Goal: Task Accomplishment & Management: Complete application form

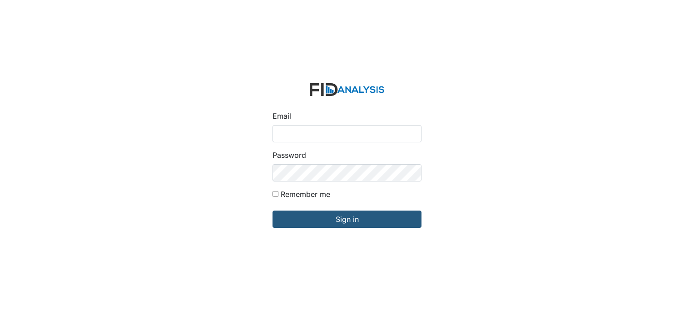
click at [291, 134] on input "Email" at bounding box center [346, 133] width 149 height 17
type input "[EMAIL_ADDRESS][DOMAIN_NAME]"
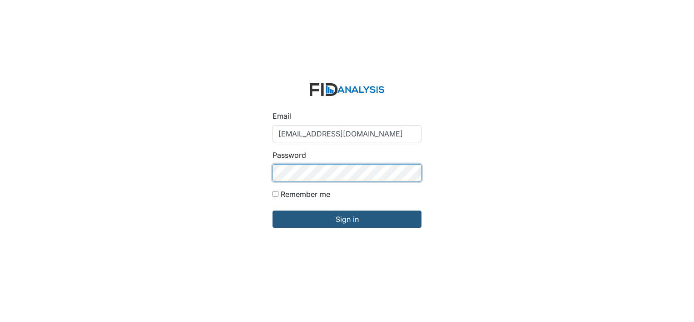
click at [272, 210] on input "Sign in" at bounding box center [346, 218] width 149 height 17
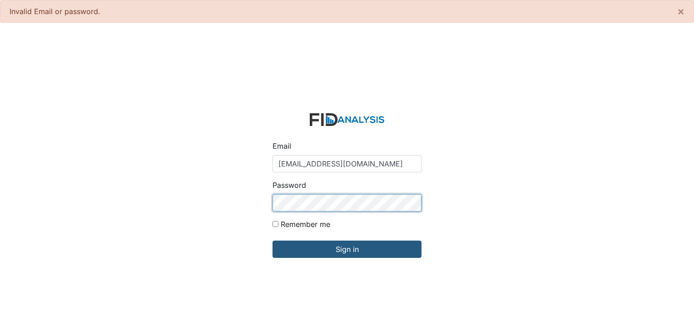
click at [272, 240] on input "Sign in" at bounding box center [346, 248] width 149 height 17
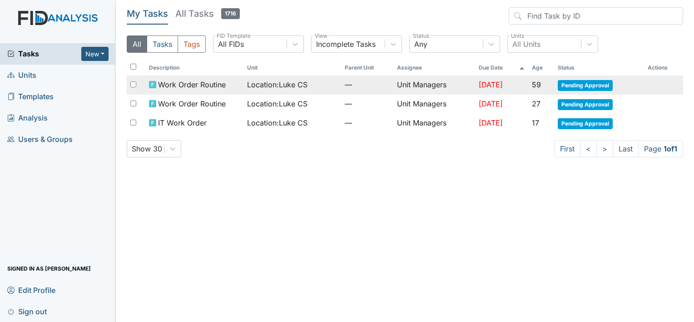
click at [569, 85] on span "Pending Approval" at bounding box center [585, 85] width 55 height 11
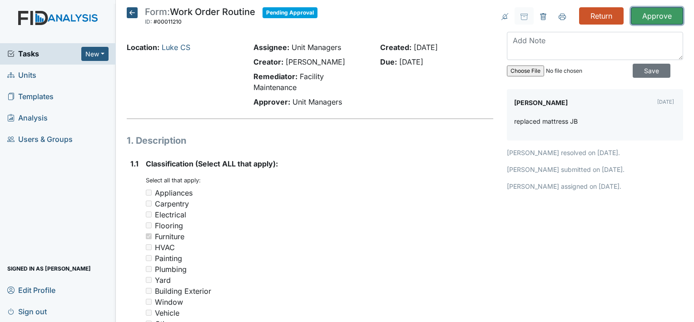
click at [646, 19] on input "Approve" at bounding box center [657, 15] width 52 height 17
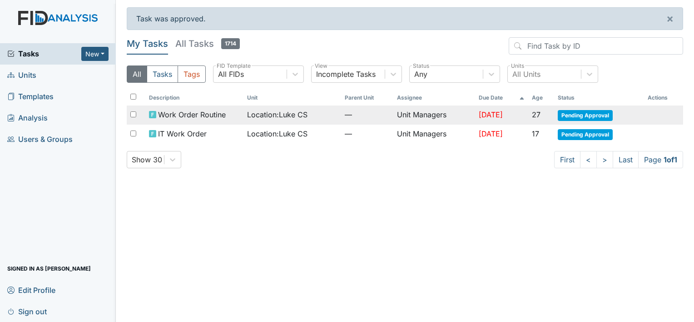
click at [519, 110] on td "Sep 17, 2025" at bounding box center [501, 114] width 53 height 19
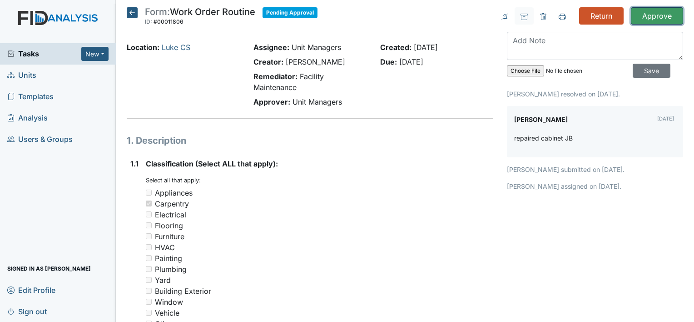
click at [643, 12] on input "Approve" at bounding box center [657, 15] width 52 height 17
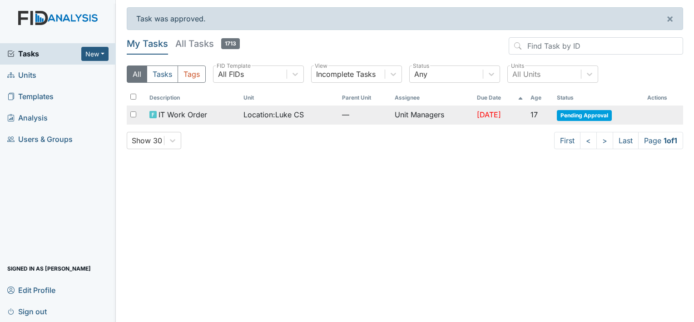
click at [435, 113] on td "Unit Managers" at bounding box center [432, 114] width 82 height 19
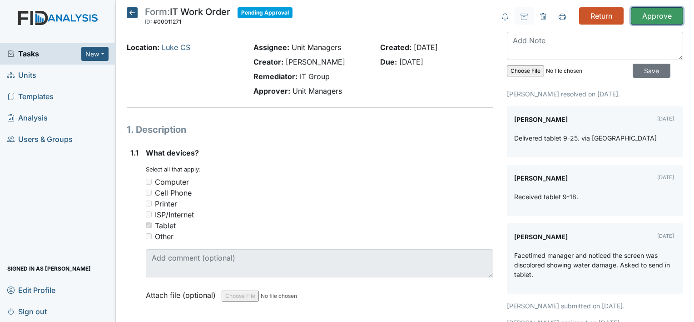
click at [648, 17] on input "Approve" at bounding box center [657, 15] width 52 height 17
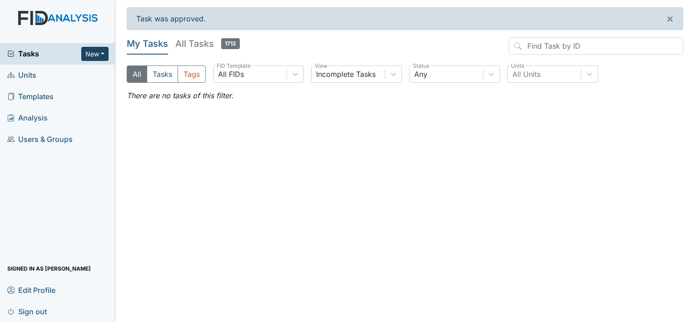
click at [98, 54] on button "New" at bounding box center [94, 54] width 27 height 14
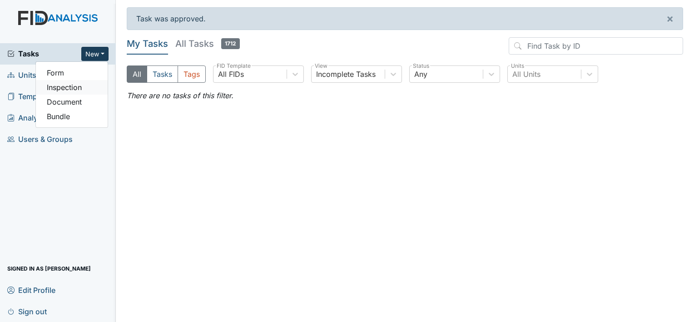
click at [75, 80] on link "Inspection" at bounding box center [72, 87] width 72 height 15
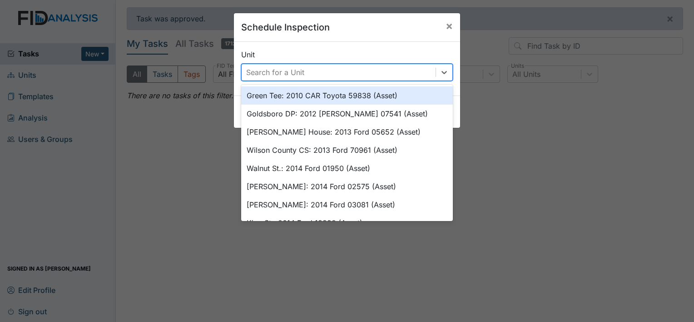
click at [263, 71] on div "Search for a Unit" at bounding box center [275, 72] width 58 height 11
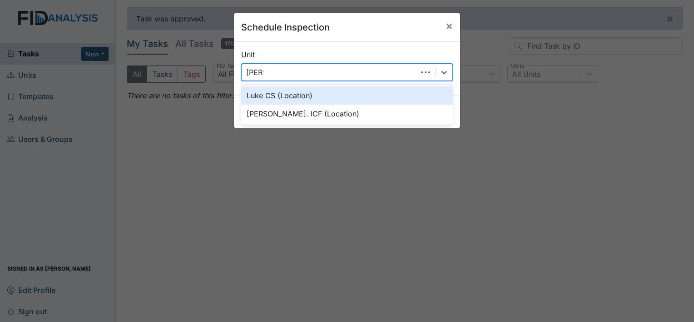
type input "Luke"
click at [287, 94] on div "Luke CS (Location)" at bounding box center [347, 95] width 212 height 18
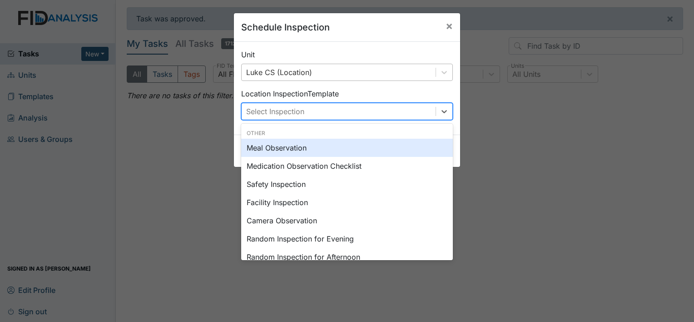
click at [281, 113] on div "Select Inspection" at bounding box center [275, 111] width 58 height 11
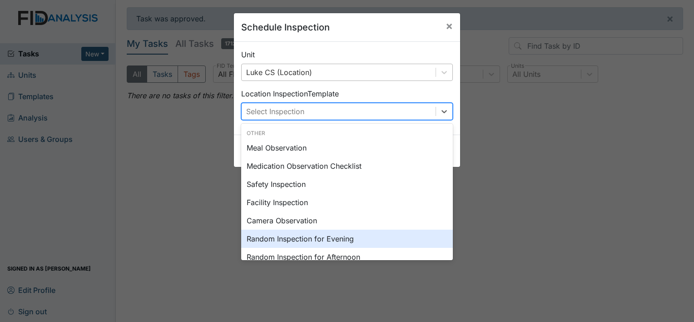
click at [314, 239] on div "Random Inspection for Evening" at bounding box center [347, 238] width 212 height 18
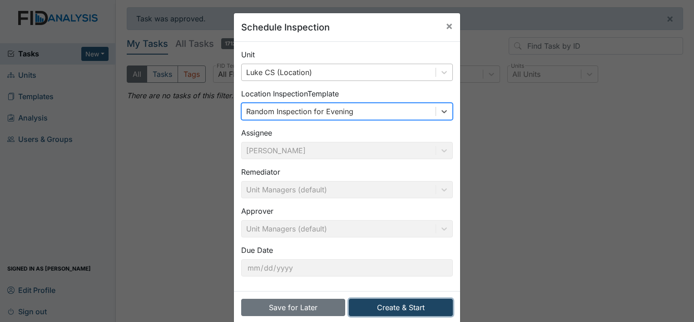
click at [387, 307] on button "Create & Start" at bounding box center [401, 306] width 104 height 17
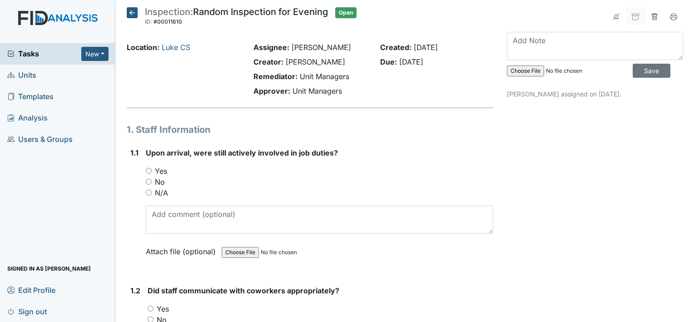
click at [149, 179] on input "No" at bounding box center [149, 181] width 6 height 6
radio input "true"
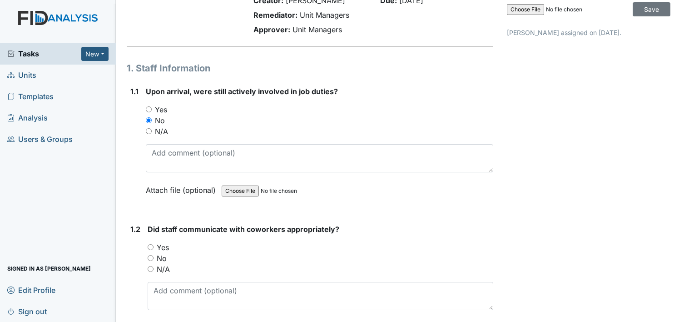
scroll to position [136, 0]
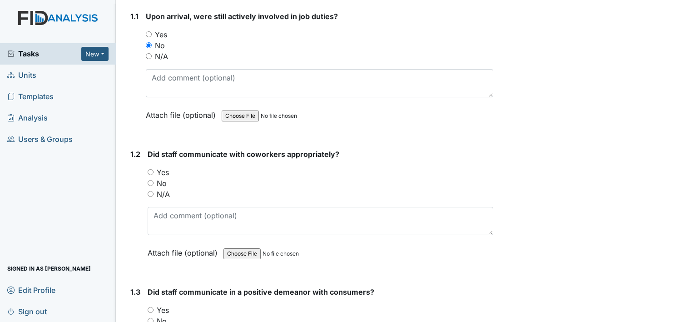
click at [151, 169] on input "Yes" at bounding box center [151, 172] width 6 height 6
radio input "true"
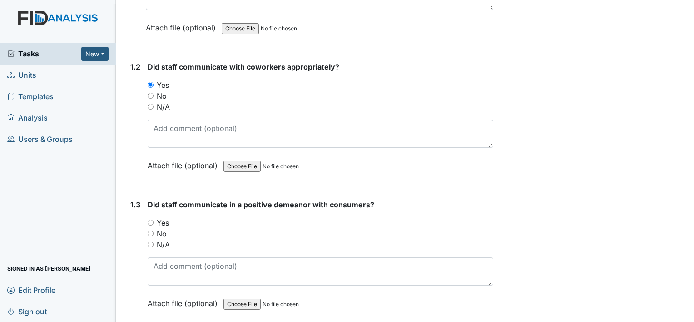
scroll to position [272, 0]
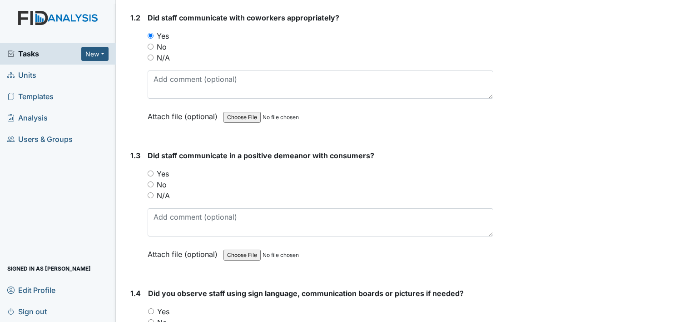
click at [150, 173] on input "Yes" at bounding box center [151, 173] width 6 height 6
radio input "true"
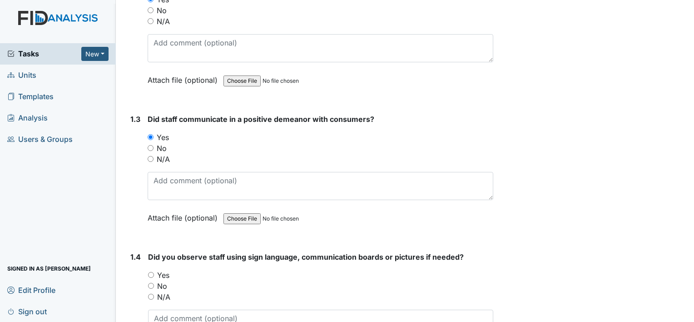
scroll to position [409, 0]
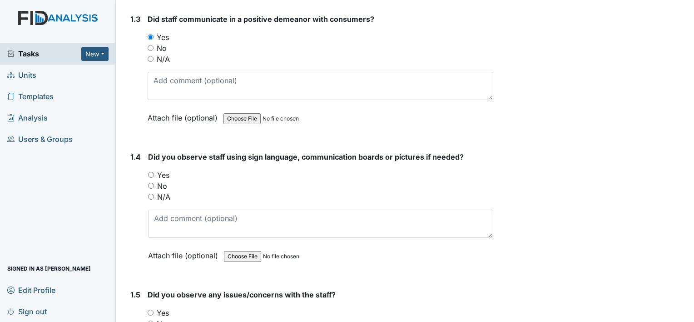
click at [149, 196] on input "N/A" at bounding box center [151, 196] width 6 height 6
radio input "true"
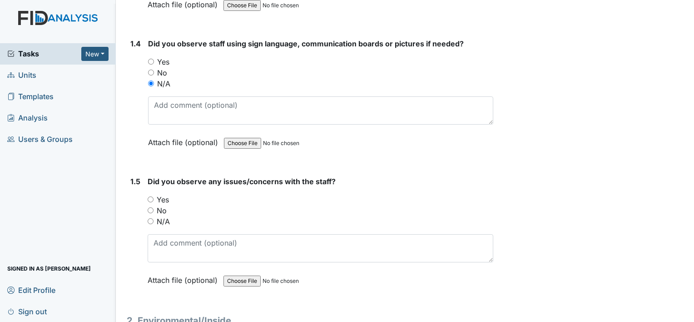
scroll to position [545, 0]
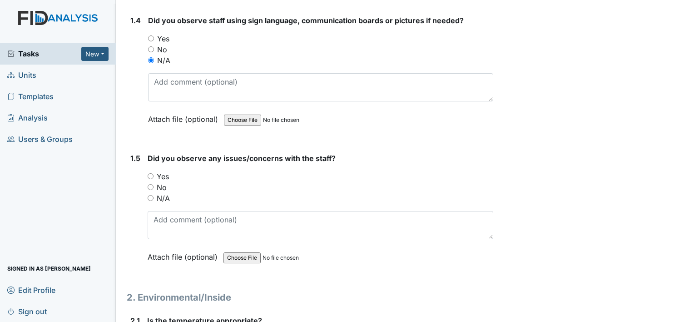
click at [151, 196] on input "N/A" at bounding box center [151, 198] width 6 height 6
radio input "true"
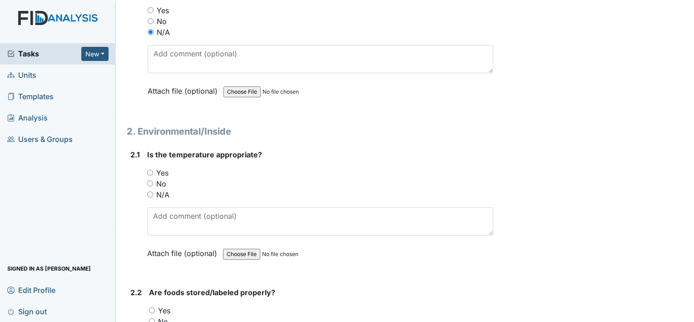
scroll to position [727, 0]
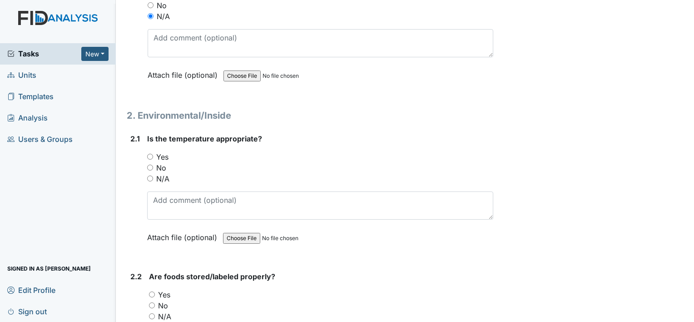
click at [150, 153] on input "Yes" at bounding box center [150, 156] width 6 height 6
radio input "true"
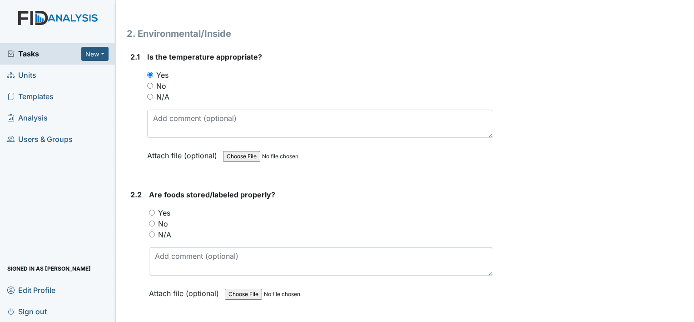
scroll to position [817, 0]
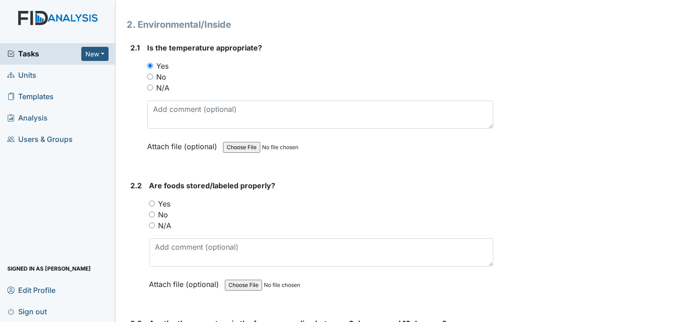
click at [151, 200] on input "Yes" at bounding box center [152, 203] width 6 height 6
radio input "true"
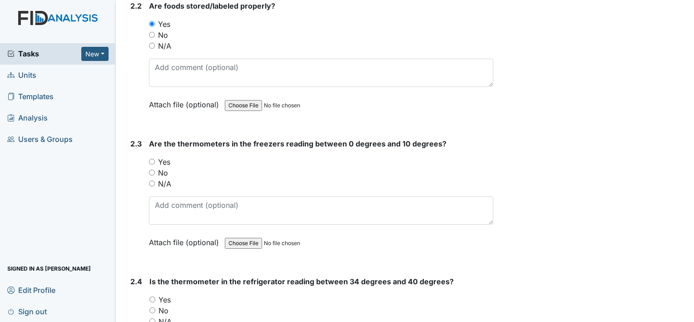
scroll to position [999, 0]
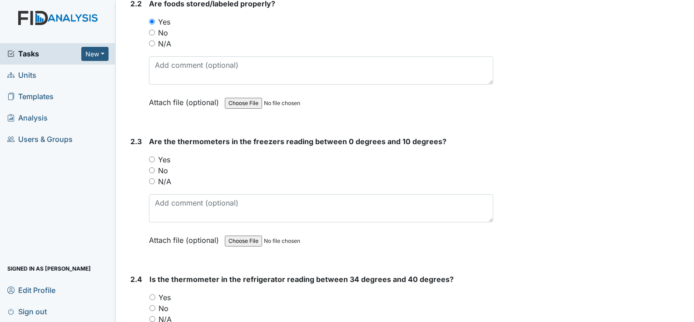
click at [152, 158] on input "Yes" at bounding box center [152, 159] width 6 height 6
radio input "true"
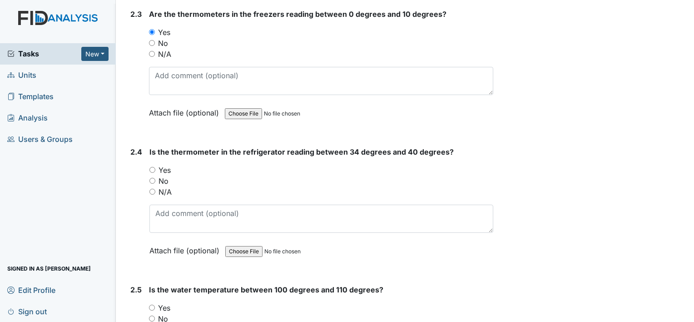
scroll to position [1135, 0]
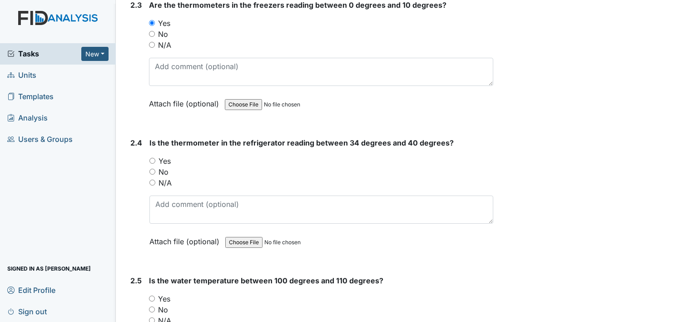
click at [153, 159] on input "Yes" at bounding box center [152, 161] width 6 height 6
radio input "true"
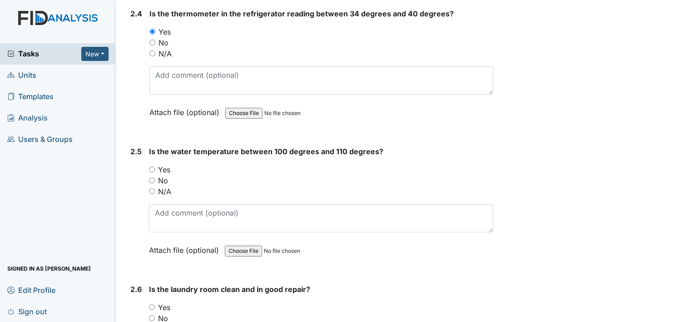
scroll to position [1272, 0]
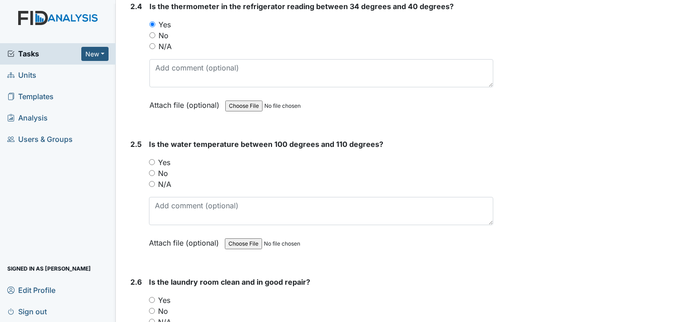
click at [153, 159] on input "Yes" at bounding box center [152, 162] width 6 height 6
radio input "true"
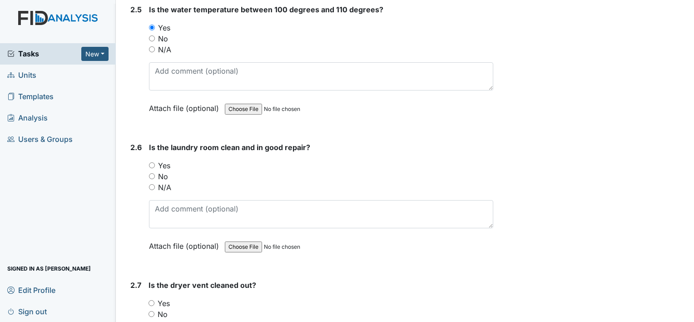
scroll to position [1408, 0]
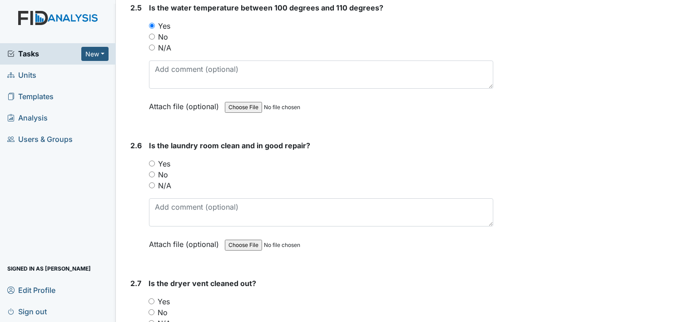
click at [154, 162] on div "Yes" at bounding box center [321, 163] width 344 height 11
click at [154, 160] on input "Yes" at bounding box center [152, 163] width 6 height 6
radio input "true"
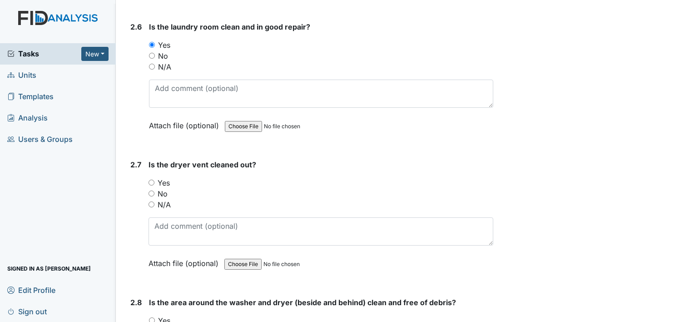
scroll to position [1544, 0]
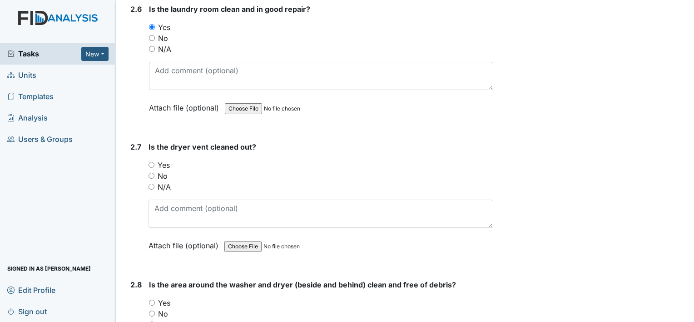
click at [152, 162] on input "Yes" at bounding box center [152, 165] width 6 height 6
radio input "true"
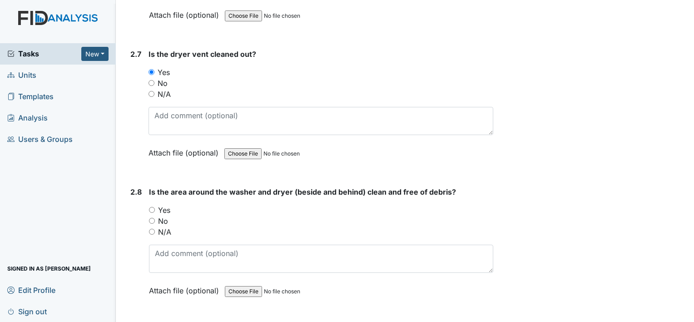
scroll to position [1680, 0]
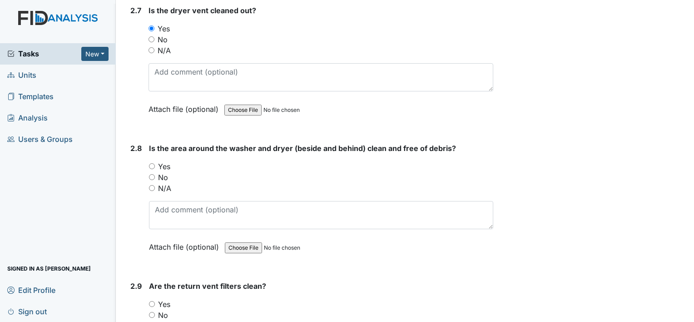
click at [153, 163] on input "Yes" at bounding box center [152, 166] width 6 height 6
radio input "true"
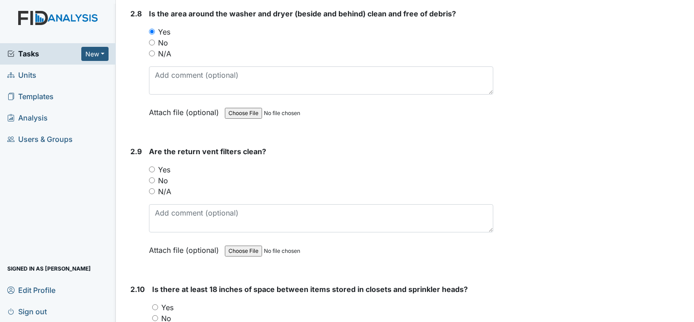
scroll to position [1817, 0]
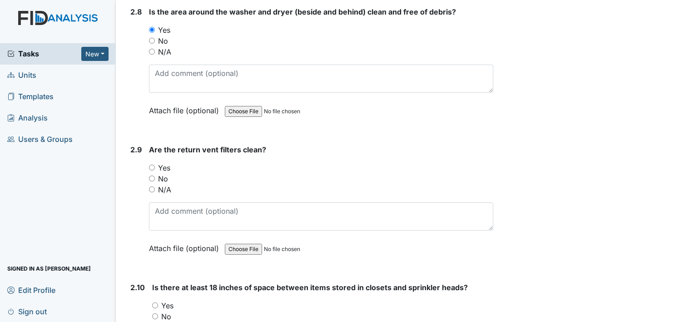
click at [153, 164] on input "Yes" at bounding box center [152, 167] width 6 height 6
radio input "true"
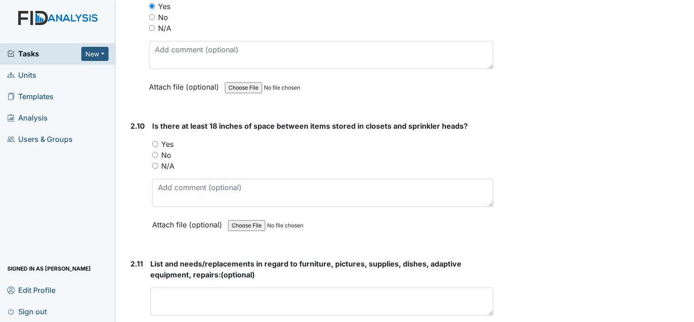
scroll to position [1998, 0]
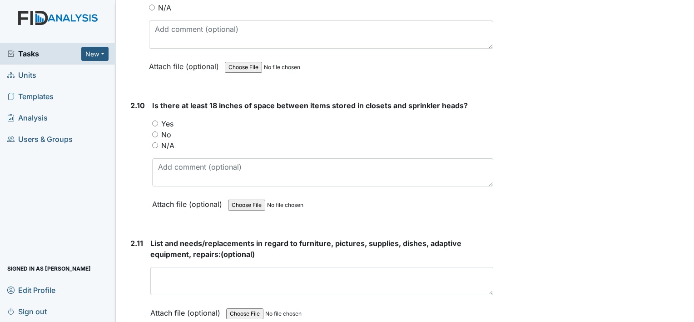
click at [153, 120] on input "Yes" at bounding box center [155, 123] width 6 height 6
radio input "true"
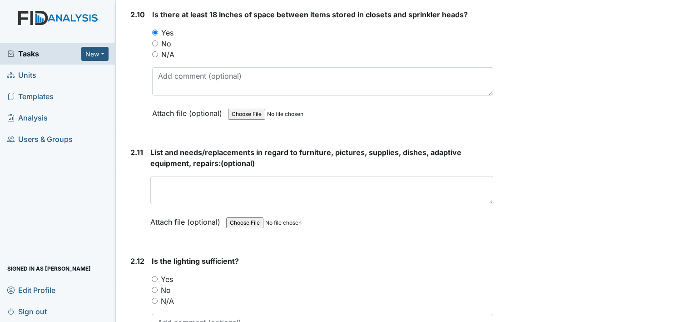
scroll to position [2134, 0]
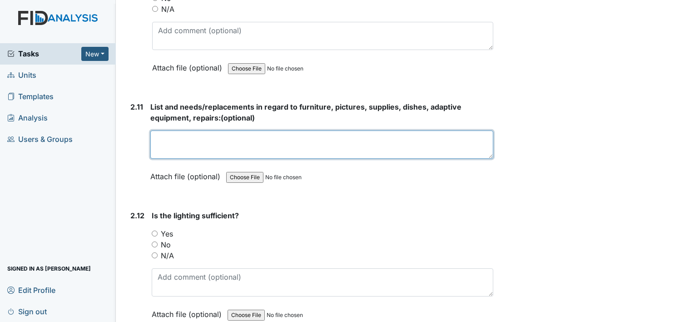
click at [164, 148] on textarea at bounding box center [321, 144] width 343 height 28
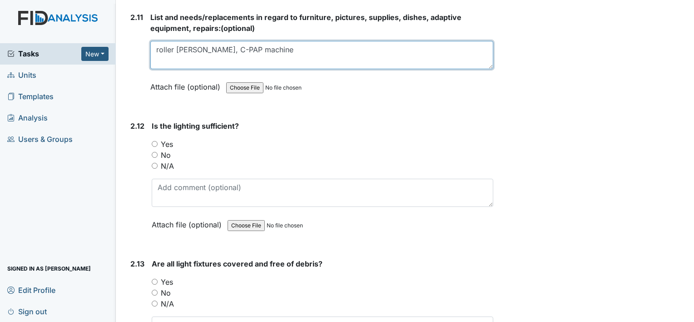
scroll to position [2225, 0]
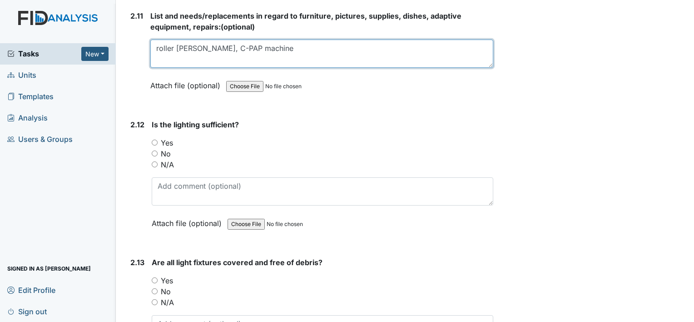
type textarea "roller [PERSON_NAME], C-PAP machine"
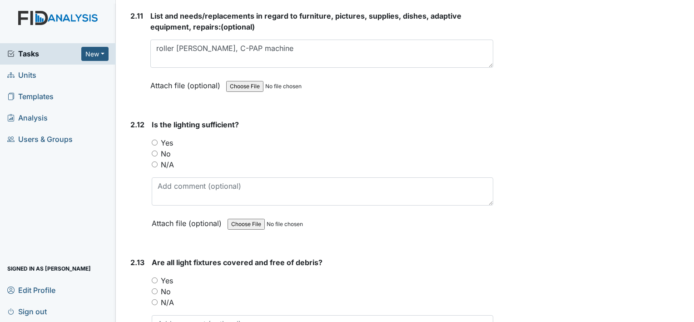
click at [157, 139] on input "Yes" at bounding box center [155, 142] width 6 height 6
radio input "true"
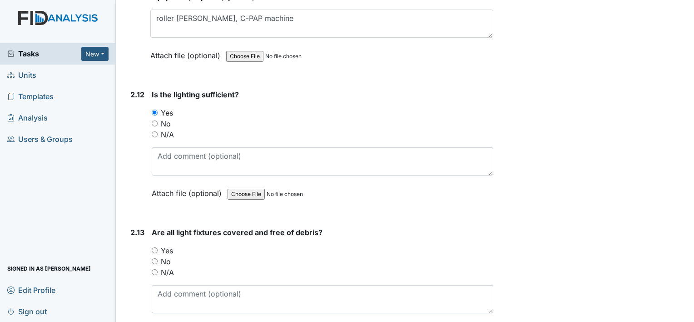
scroll to position [2316, 0]
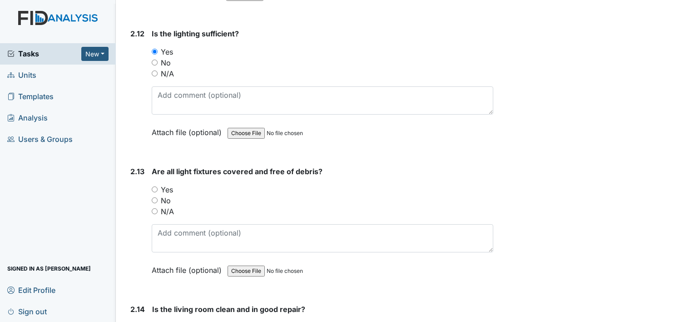
click at [154, 186] on input "Yes" at bounding box center [155, 189] width 6 height 6
radio input "true"
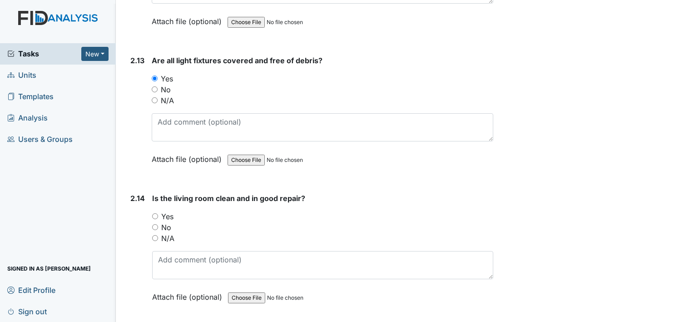
scroll to position [2452, 0]
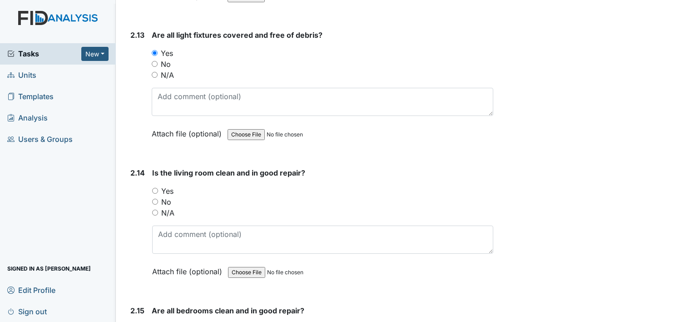
click at [158, 188] on input "Yes" at bounding box center [155, 191] width 6 height 6
radio input "true"
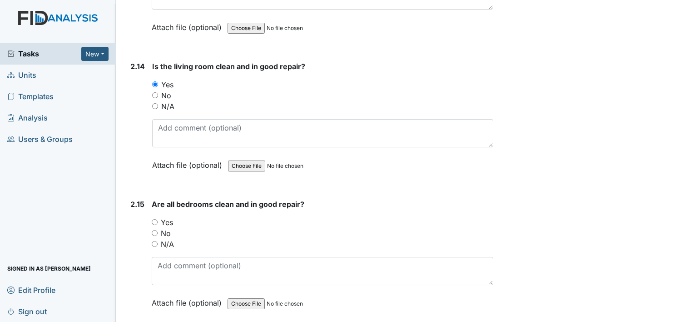
scroll to position [2589, 0]
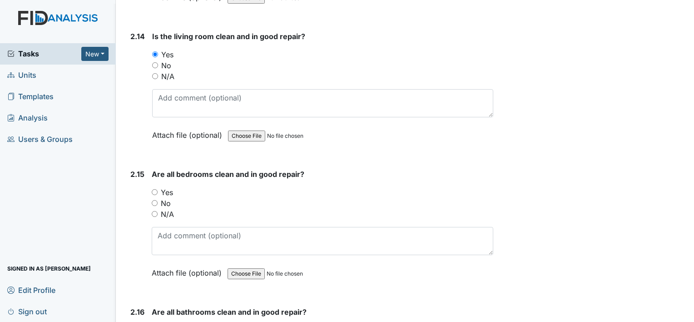
click at [156, 189] on input "Yes" at bounding box center [155, 192] width 6 height 6
radio input "true"
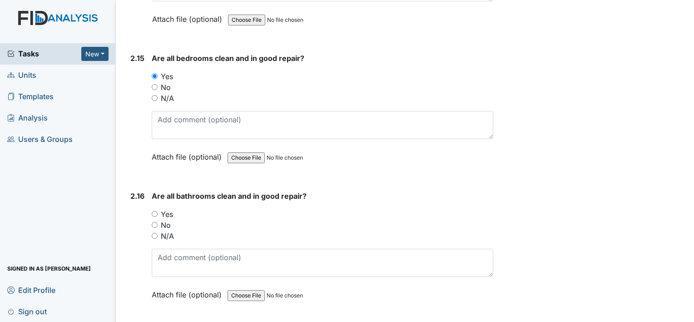
scroll to position [2725, 0]
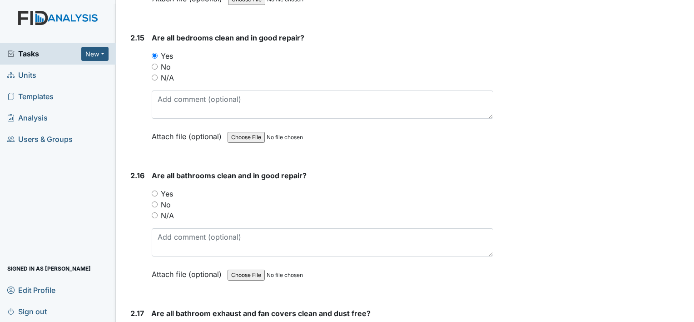
click at [156, 190] on input "Yes" at bounding box center [155, 193] width 6 height 6
radio input "true"
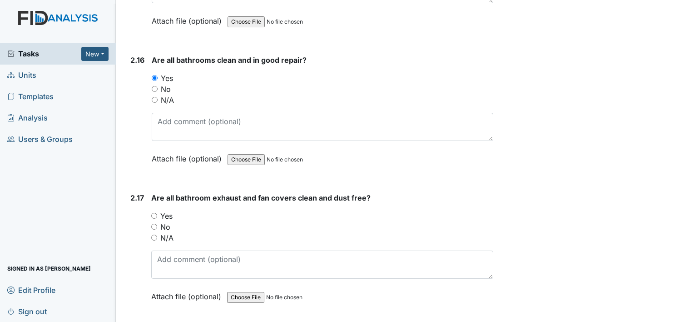
scroll to position [2861, 0]
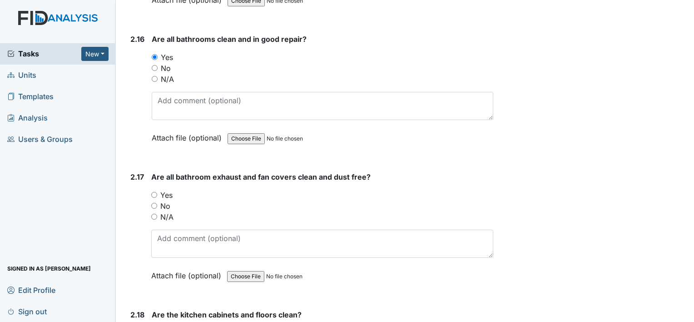
click at [152, 192] on input "Yes" at bounding box center [154, 195] width 6 height 6
radio input "true"
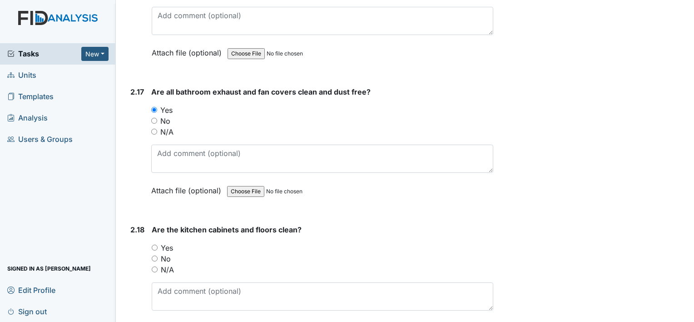
scroll to position [2997, 0]
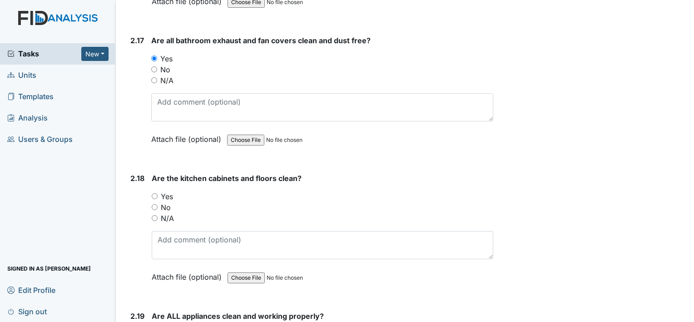
click at [153, 193] on input "Yes" at bounding box center [155, 196] width 6 height 6
radio input "true"
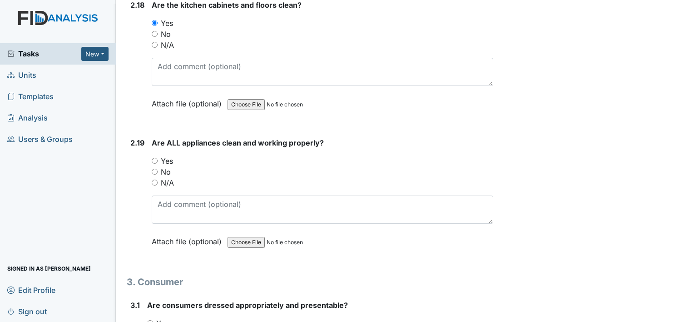
scroll to position [3179, 0]
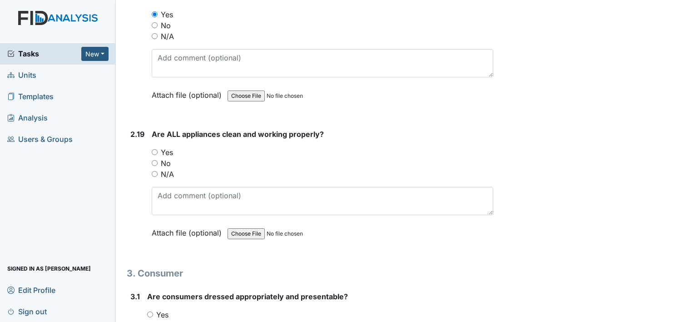
click at [152, 149] on input "Yes" at bounding box center [155, 152] width 6 height 6
radio input "true"
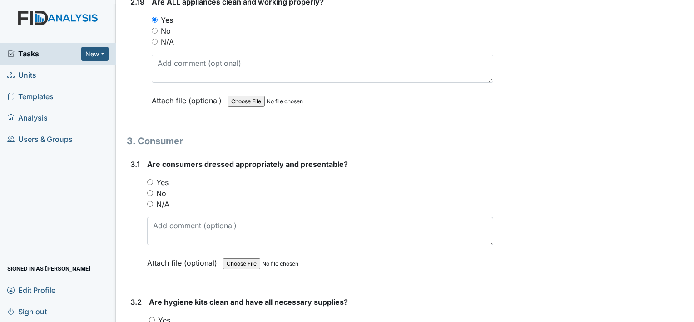
scroll to position [3315, 0]
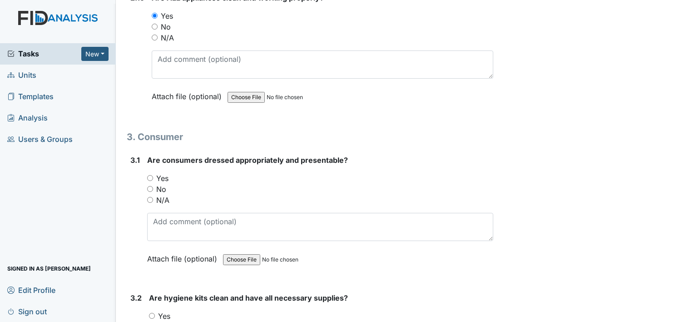
click at [152, 175] on input "Yes" at bounding box center [150, 178] width 6 height 6
radio input "true"
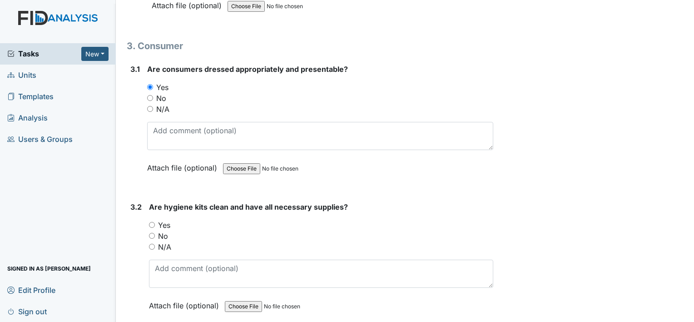
click at [152, 222] on input "Yes" at bounding box center [152, 225] width 6 height 6
radio input "true"
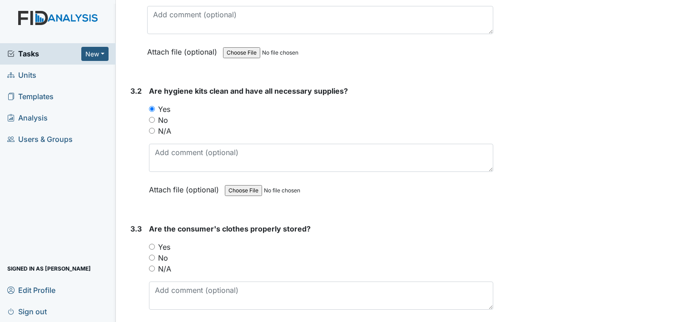
scroll to position [3588, 0]
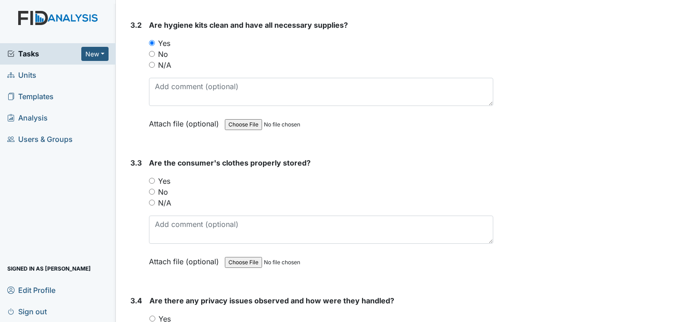
click at [151, 178] on input "Yes" at bounding box center [152, 181] width 6 height 6
radio input "true"
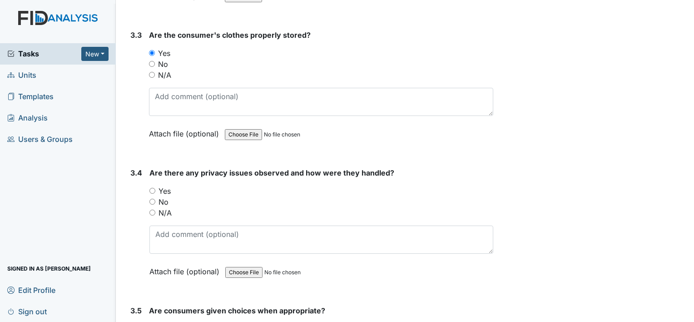
scroll to position [3724, 0]
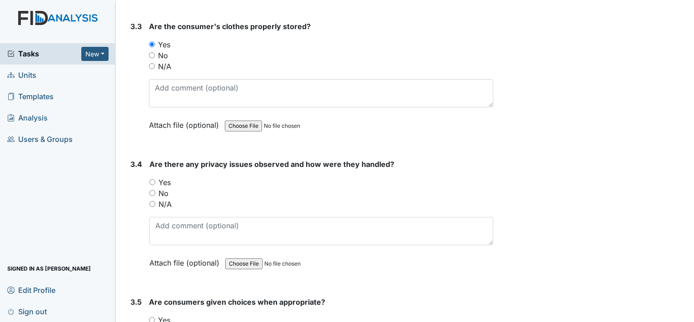
click at [149, 190] on input "No" at bounding box center [152, 193] width 6 height 6
radio input "true"
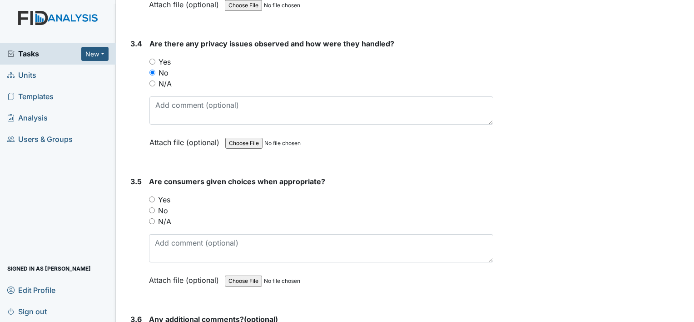
scroll to position [3860, 0]
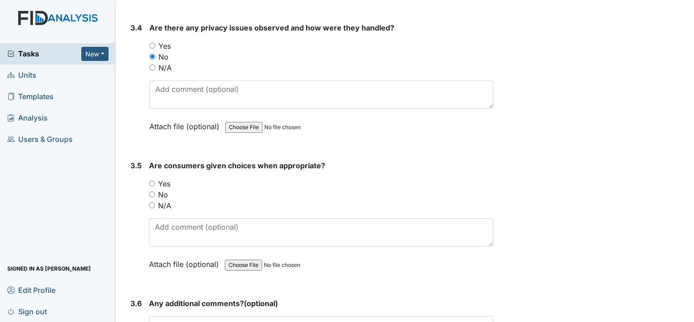
click at [151, 180] on input "Yes" at bounding box center [152, 183] width 6 height 6
radio input "true"
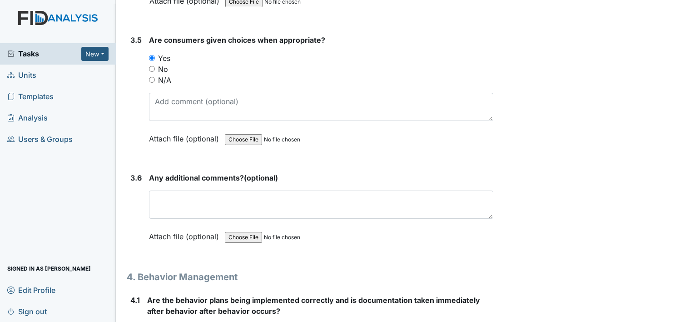
scroll to position [3996, 0]
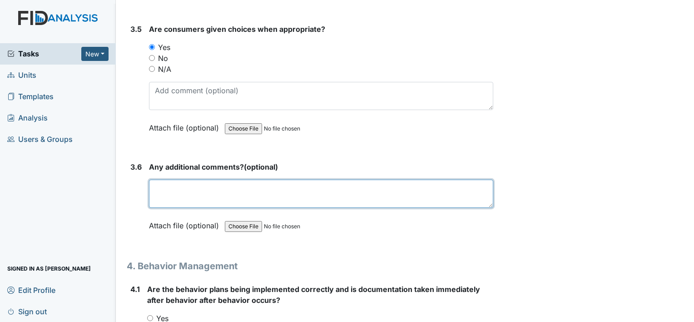
click at [158, 179] on textarea at bounding box center [321, 193] width 344 height 28
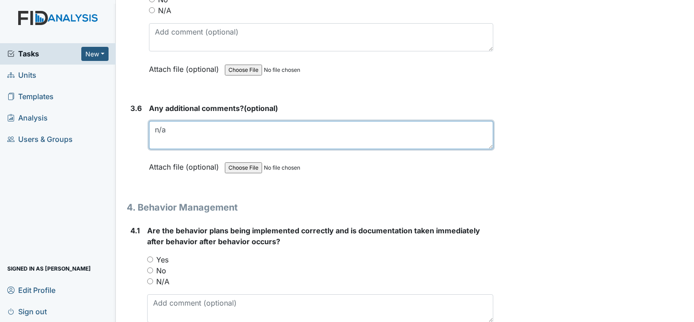
scroll to position [4133, 0]
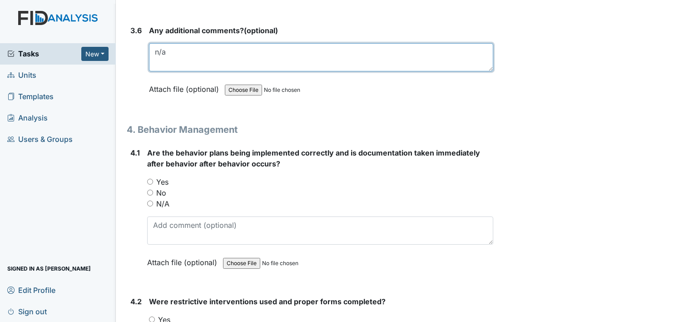
type textarea "n/a"
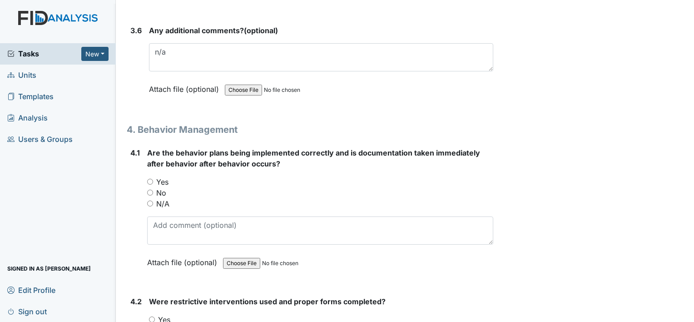
click at [151, 200] on input "N/A" at bounding box center [150, 203] width 6 height 6
radio input "true"
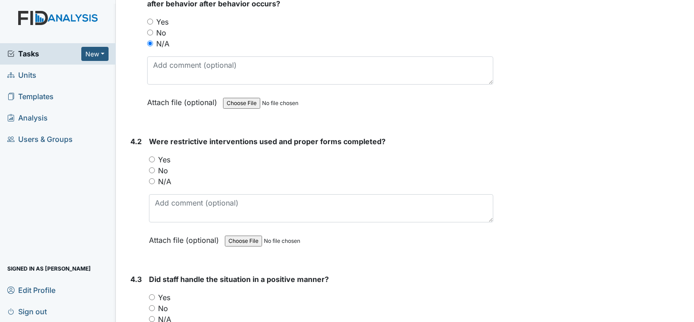
scroll to position [4314, 0]
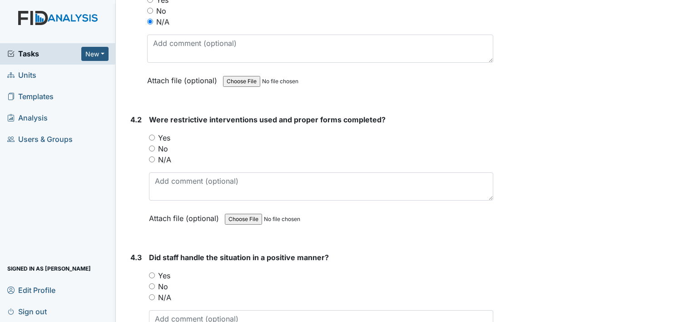
click at [153, 154] on div "N/A" at bounding box center [321, 159] width 344 height 11
click at [153, 156] on input "N/A" at bounding box center [152, 159] width 6 height 6
radio input "true"
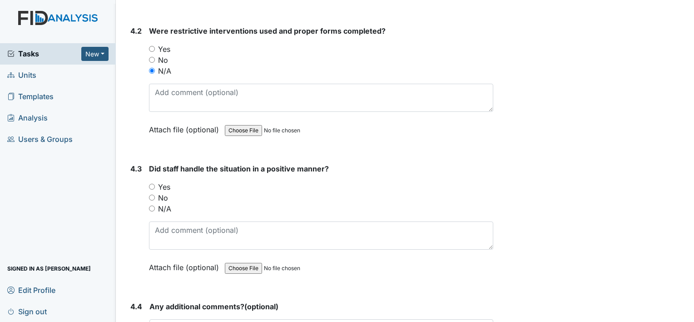
scroll to position [4405, 0]
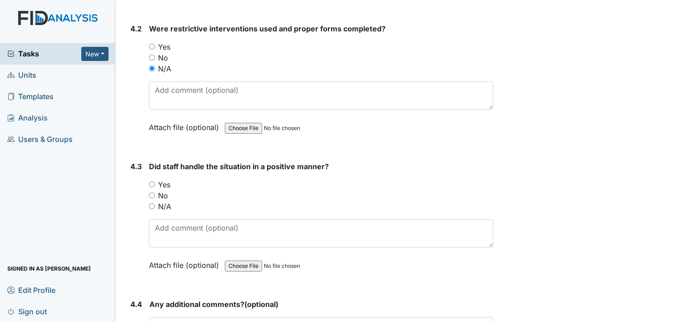
click at [152, 203] on input "N/A" at bounding box center [152, 206] width 6 height 6
radio input "true"
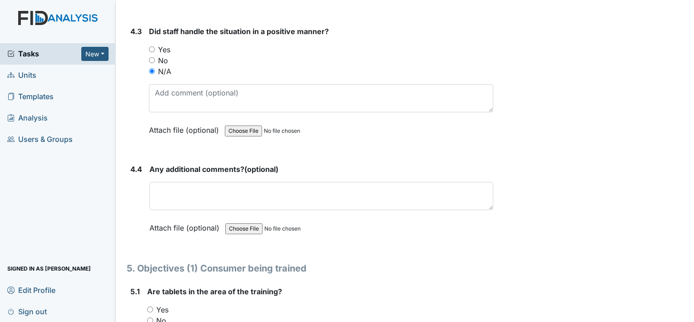
scroll to position [4541, 0]
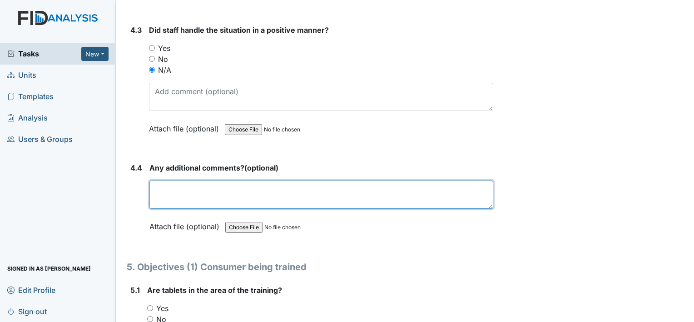
click at [150, 180] on textarea at bounding box center [321, 194] width 344 height 28
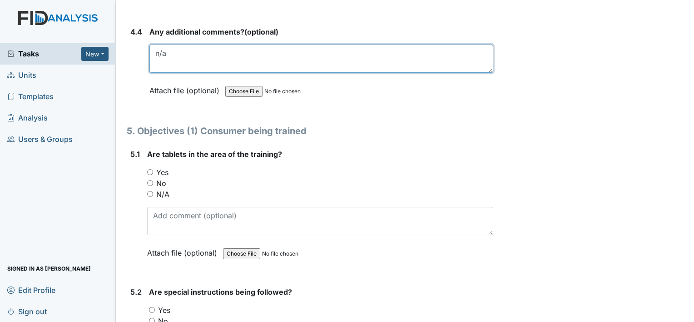
scroll to position [4678, 0]
type textarea "n/a"
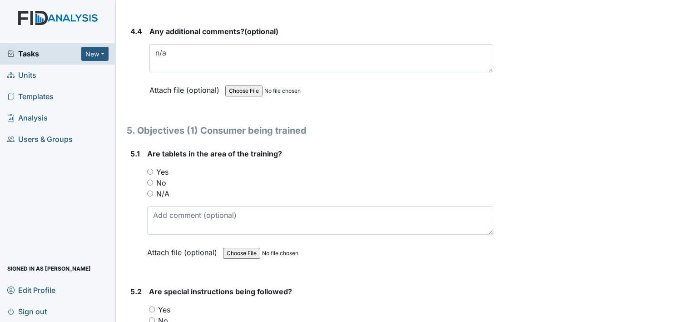
click at [149, 168] on input "Yes" at bounding box center [150, 171] width 6 height 6
radio input "true"
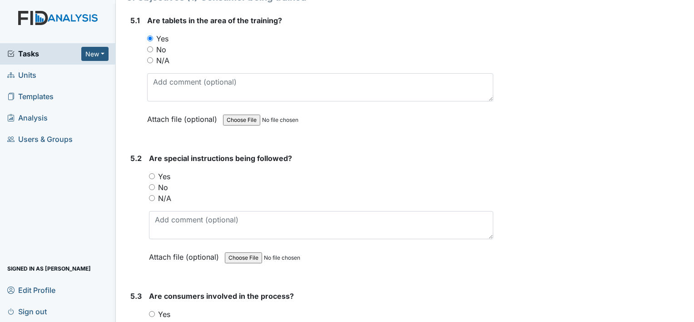
scroll to position [4814, 0]
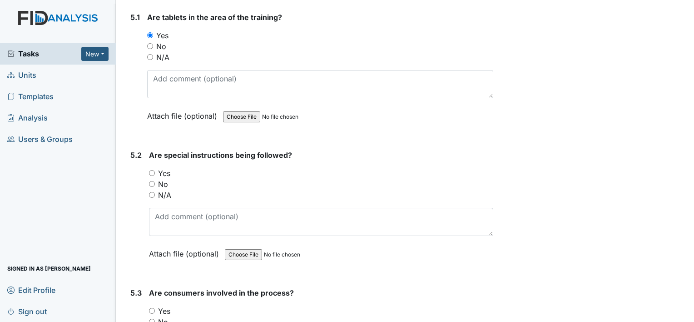
click at [150, 170] on input "Yes" at bounding box center [152, 173] width 6 height 6
radio input "true"
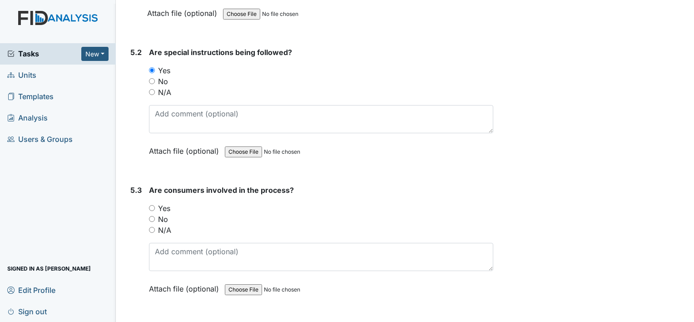
scroll to position [4950, 0]
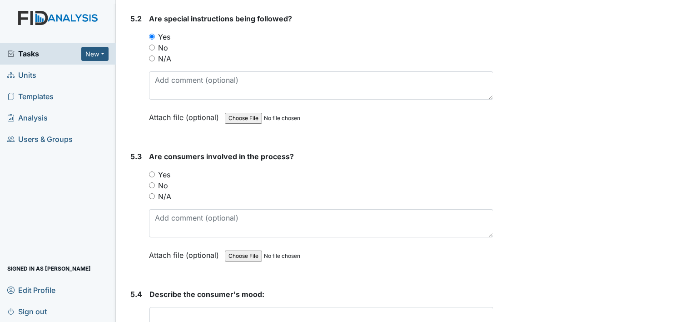
click at [154, 171] on input "Yes" at bounding box center [152, 174] width 6 height 6
radio input "true"
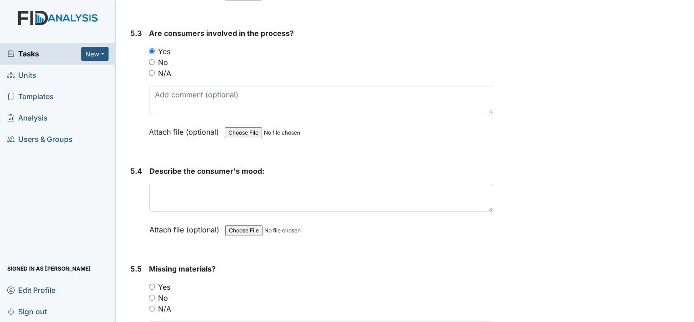
scroll to position [5086, 0]
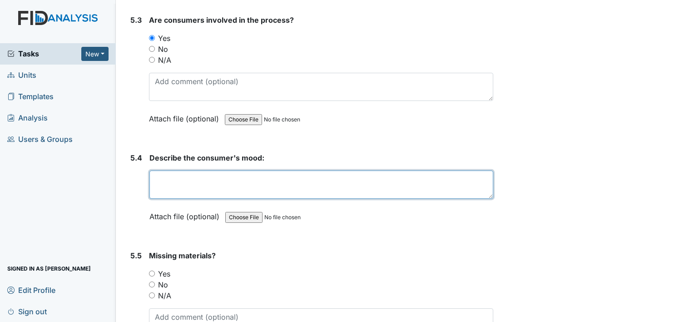
click at [167, 170] on textarea at bounding box center [321, 184] width 344 height 28
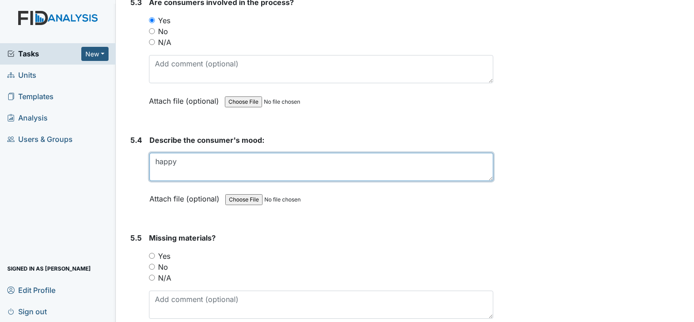
scroll to position [5177, 0]
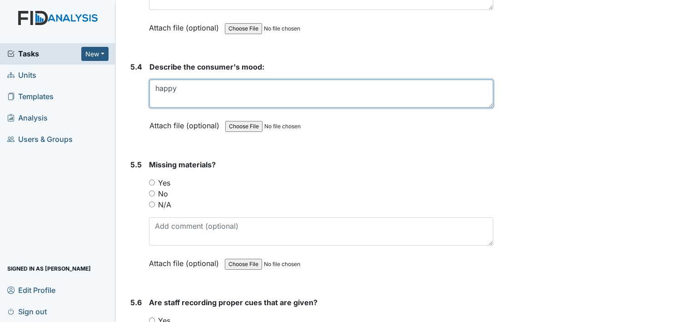
type textarea "happy"
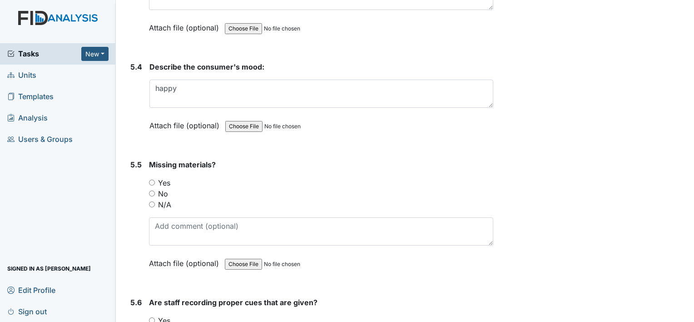
click at [152, 201] on input "N/A" at bounding box center [152, 204] width 6 height 6
radio input "true"
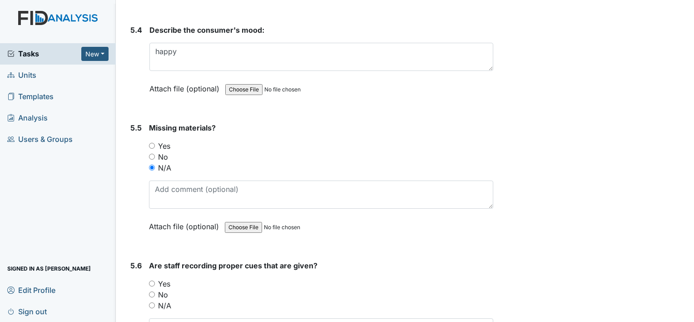
scroll to position [5313, 0]
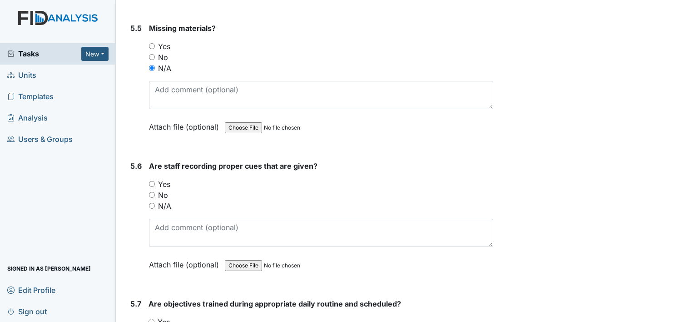
click at [149, 203] on input "N/A" at bounding box center [152, 206] width 6 height 6
radio input "true"
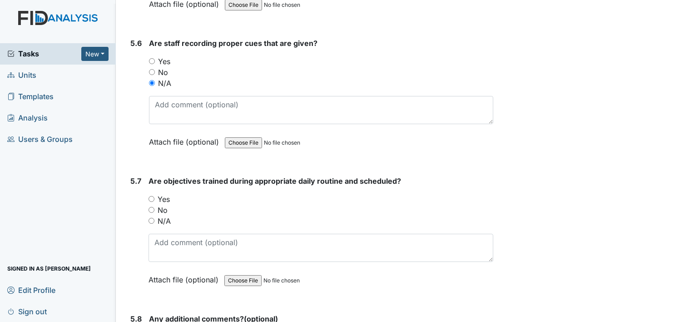
scroll to position [5450, 0]
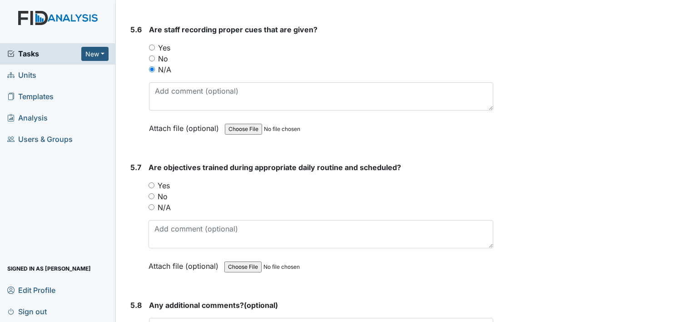
click at [150, 204] on input "N/A" at bounding box center [152, 207] width 6 height 6
radio input "true"
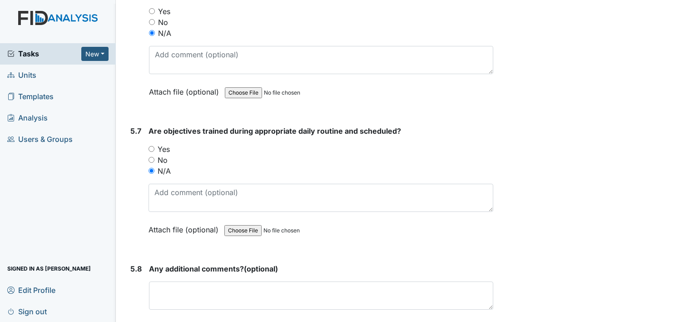
scroll to position [5586, 0]
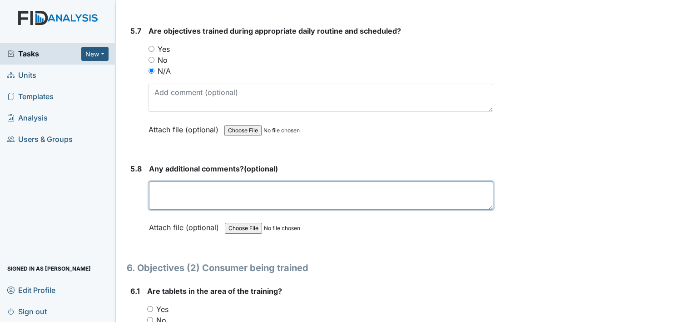
click at [158, 183] on textarea at bounding box center [321, 195] width 344 height 28
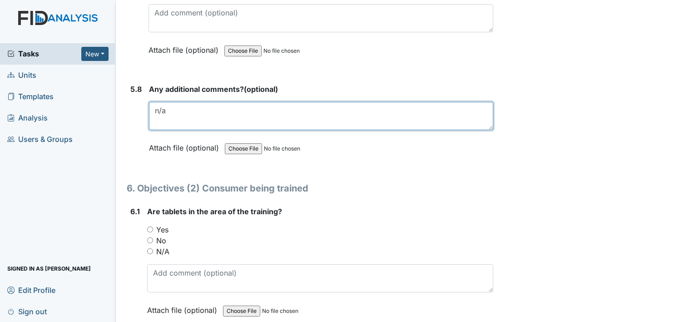
scroll to position [5677, 0]
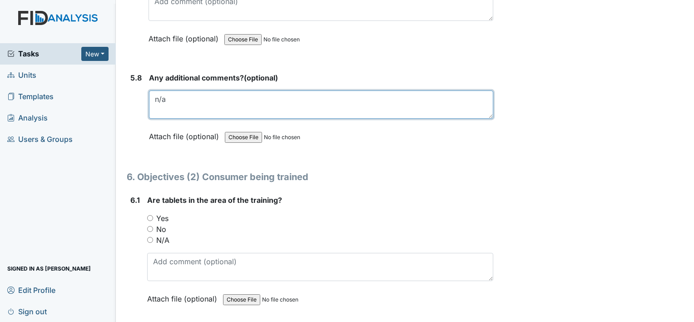
type textarea "n/a"
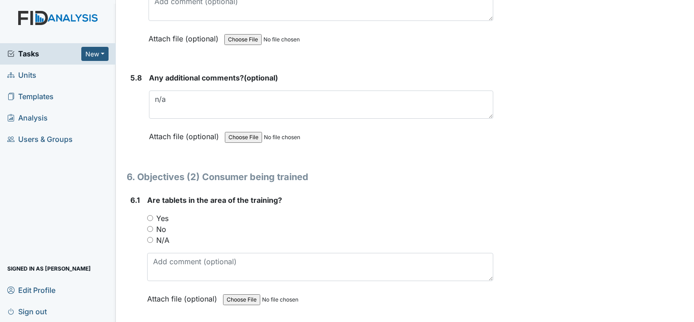
click at [147, 215] on input "Yes" at bounding box center [150, 218] width 6 height 6
radio input "true"
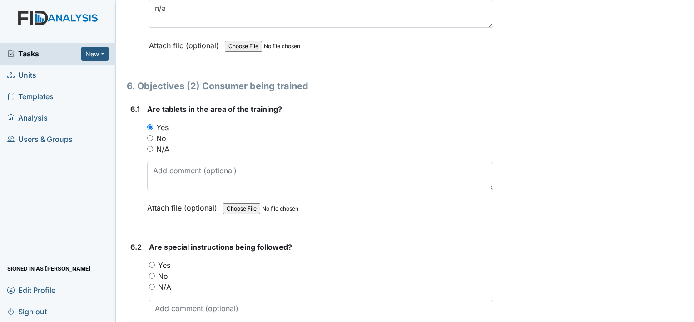
scroll to position [5813, 0]
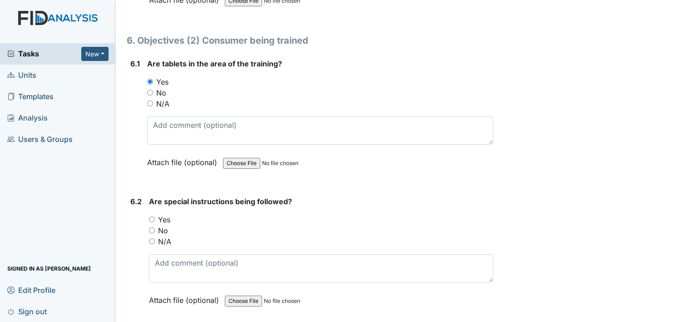
click at [151, 216] on input "Yes" at bounding box center [152, 219] width 6 height 6
radio input "true"
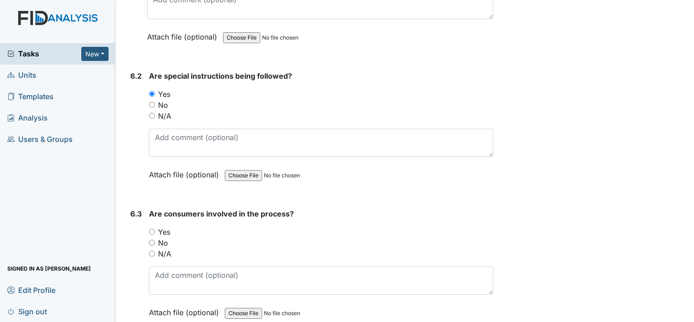
scroll to position [5949, 0]
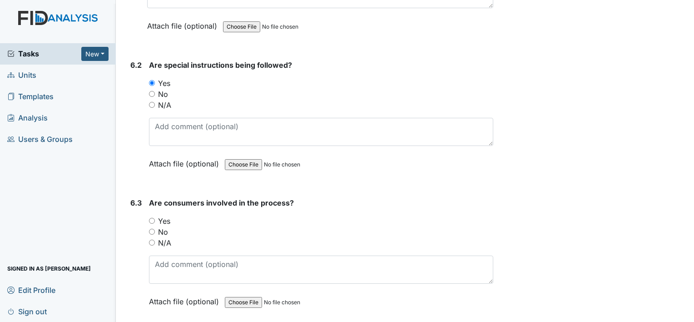
click at [151, 218] on input "Yes" at bounding box center [152, 221] width 6 height 6
radio input "true"
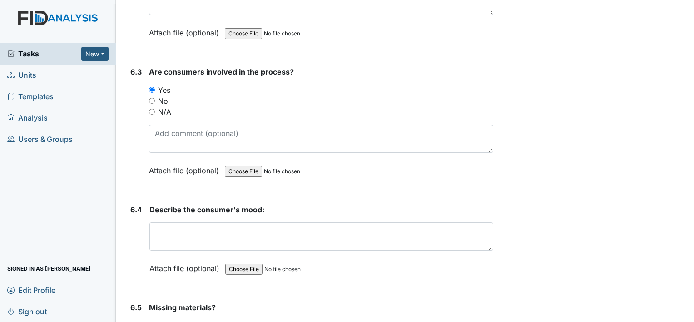
scroll to position [6085, 0]
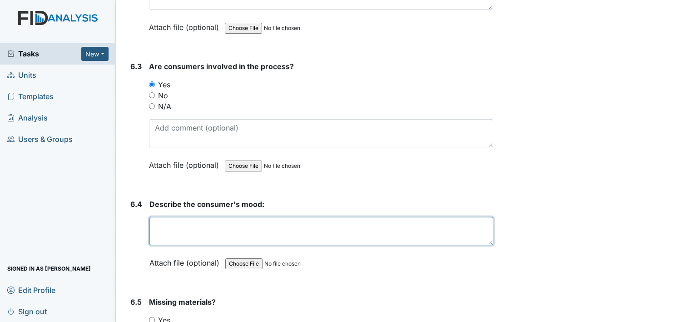
drag, startPoint x: 153, startPoint y: 198, endPoint x: 150, endPoint y: 194, distance: 4.9
click at [153, 217] on textarea at bounding box center [321, 231] width 344 height 28
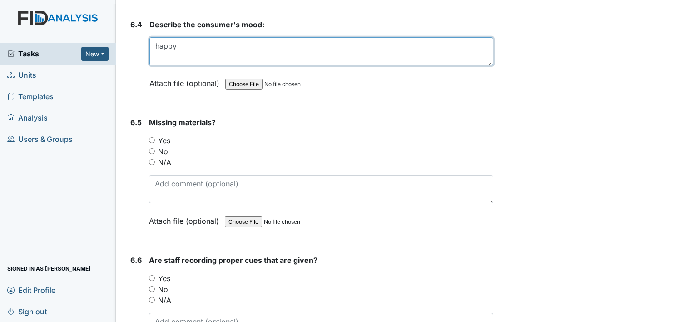
scroll to position [6267, 0]
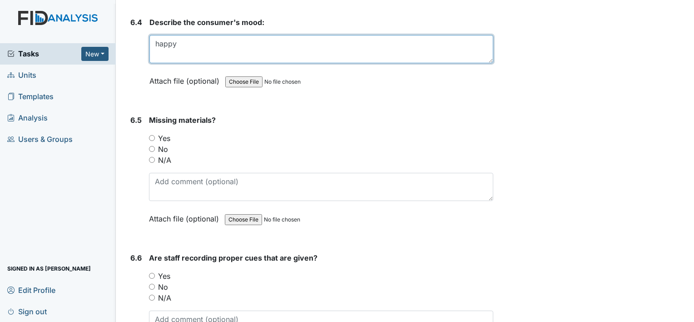
type textarea "happy"
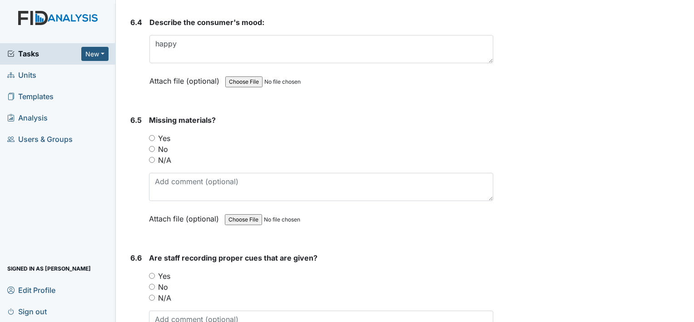
click at [149, 157] on input "N/A" at bounding box center [152, 160] width 6 height 6
radio input "true"
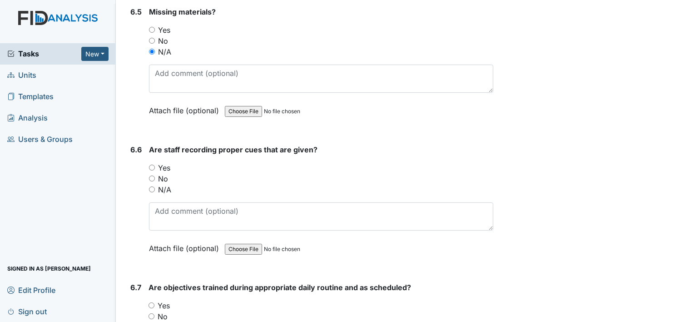
scroll to position [6403, 0]
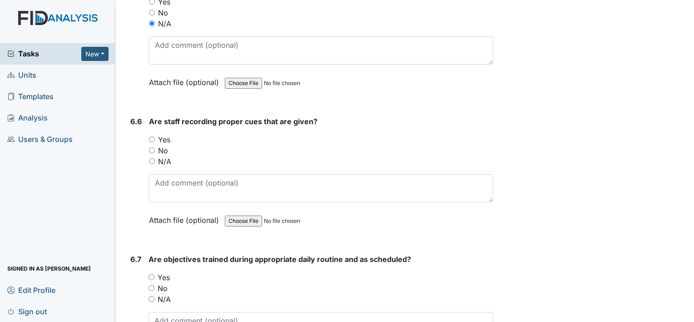
click at [152, 156] on div "N/A" at bounding box center [321, 161] width 344 height 11
click at [152, 158] on input "N/A" at bounding box center [152, 161] width 6 height 6
radio input "true"
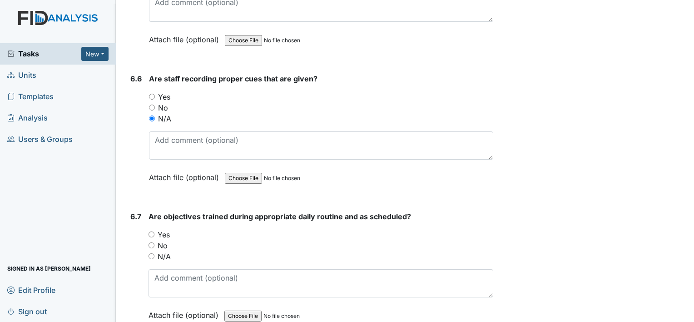
scroll to position [6494, 0]
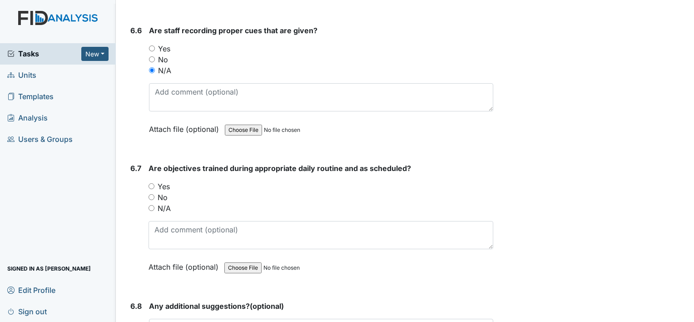
click at [152, 205] on input "N/A" at bounding box center [152, 208] width 6 height 6
radio input "true"
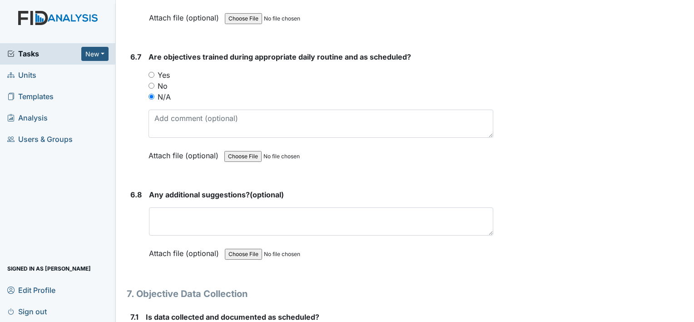
scroll to position [6630, 0]
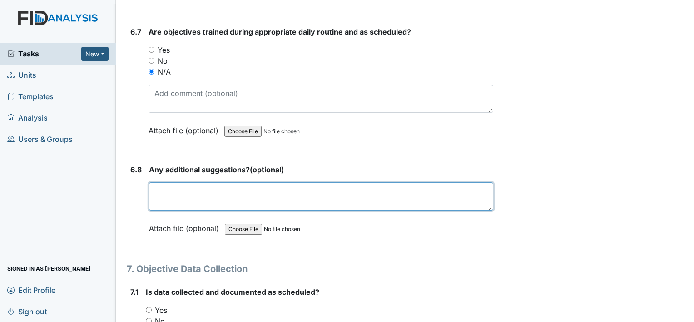
click at [169, 182] on textarea at bounding box center [321, 196] width 344 height 28
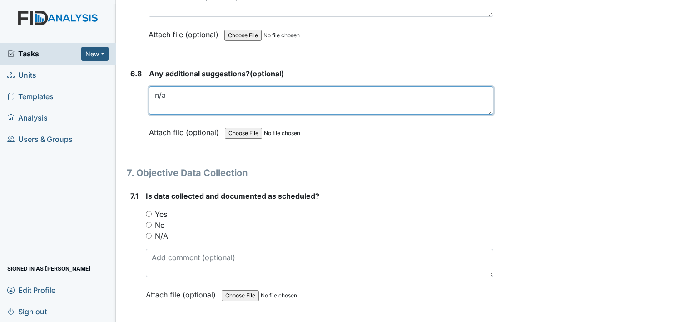
scroll to position [6767, 0]
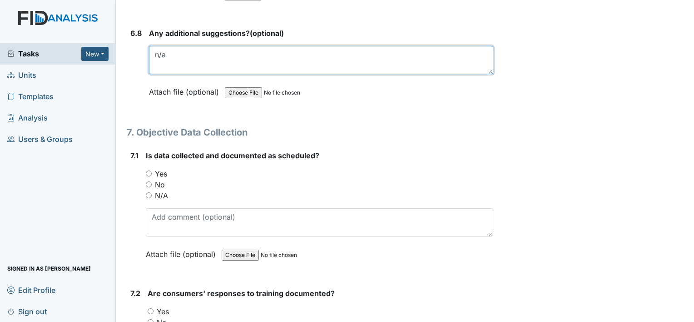
type textarea "n/a"
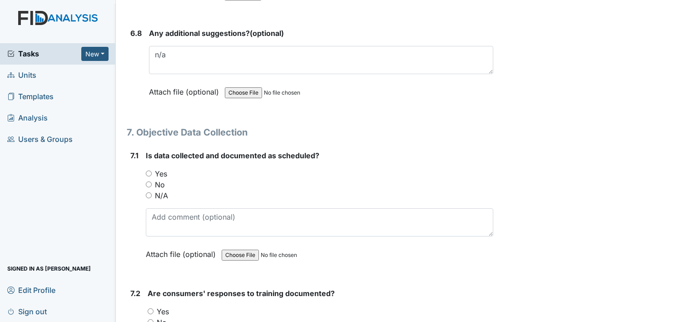
click at [146, 170] on input "Yes" at bounding box center [149, 173] width 6 height 6
radio input "true"
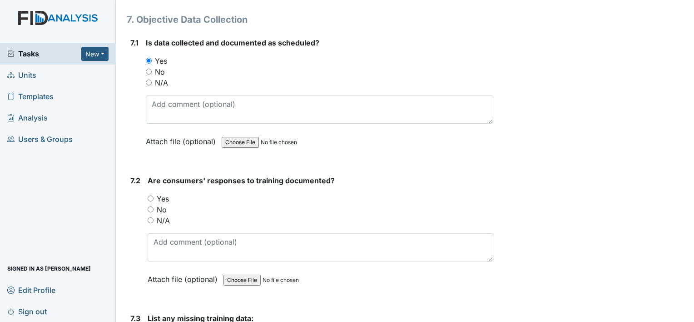
scroll to position [6903, 0]
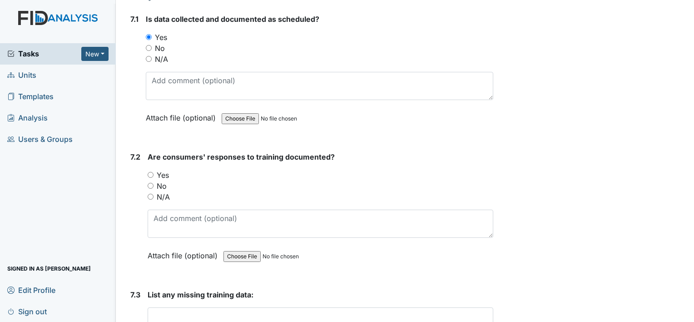
click at [149, 172] on input "Yes" at bounding box center [151, 175] width 6 height 6
radio input "true"
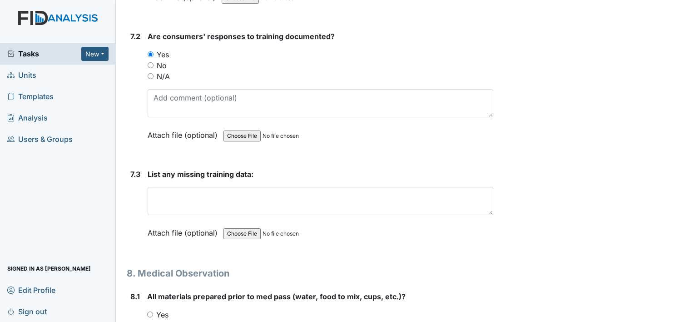
scroll to position [7039, 0]
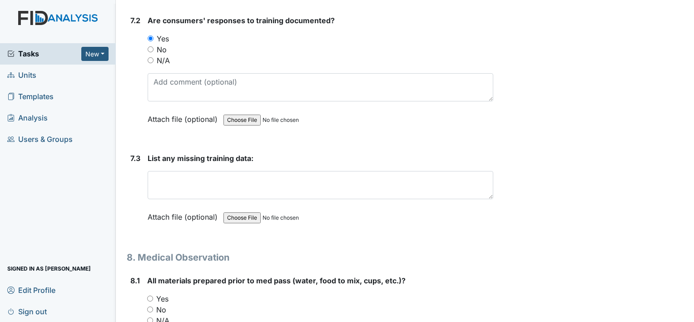
click at [162, 206] on label "Attach file (optional)" at bounding box center [185, 214] width 74 height 16
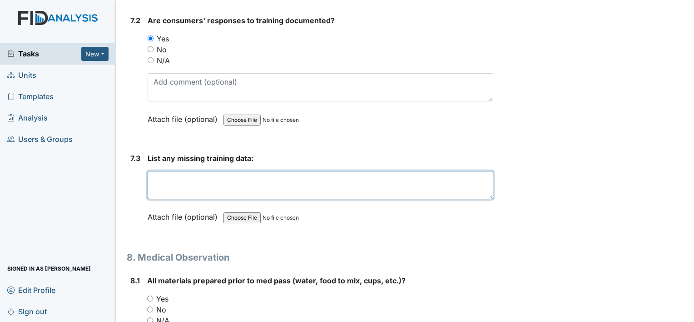
click at [168, 171] on textarea at bounding box center [321, 185] width 346 height 28
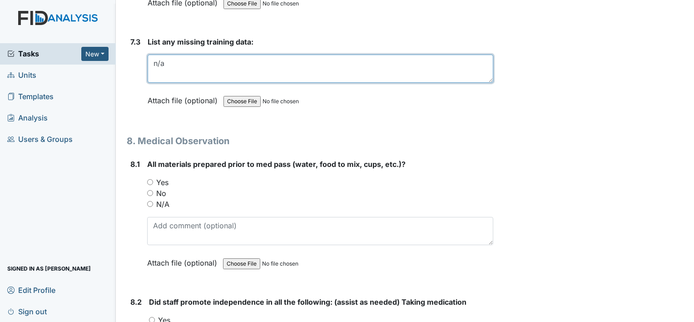
scroll to position [7175, 0]
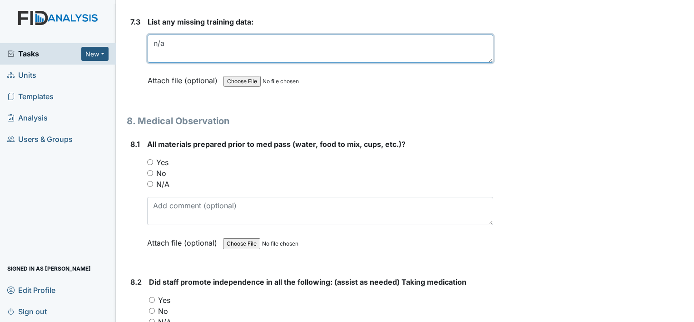
type textarea "n/a"
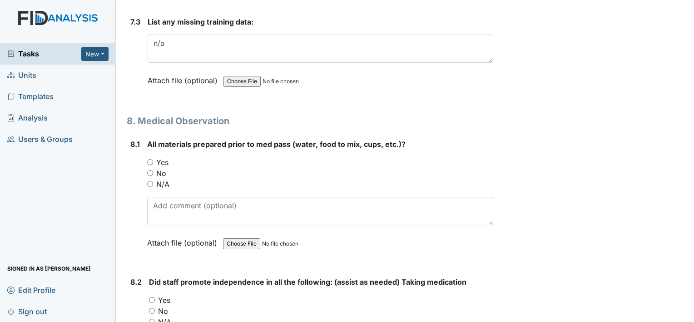
click at [152, 159] on input "Yes" at bounding box center [150, 162] width 6 height 6
radio input "true"
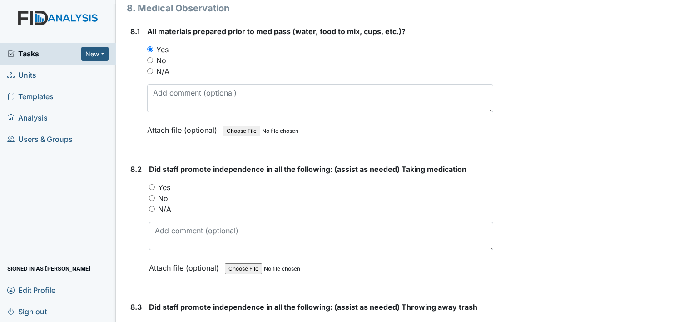
scroll to position [7312, 0]
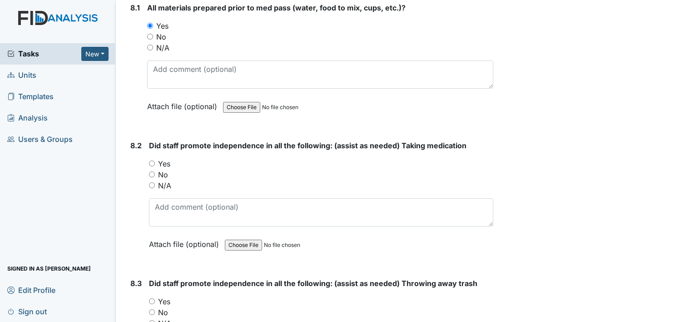
click at [151, 160] on input "Yes" at bounding box center [152, 163] width 6 height 6
radio input "true"
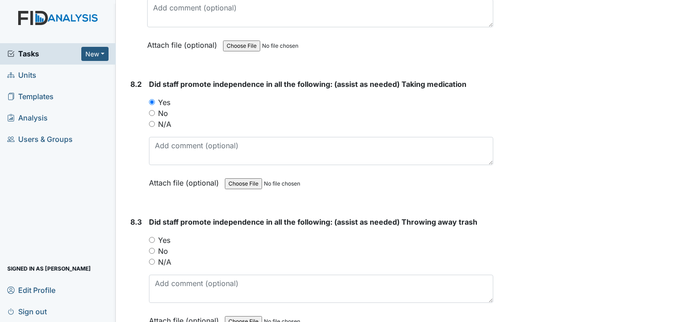
scroll to position [7402, 0]
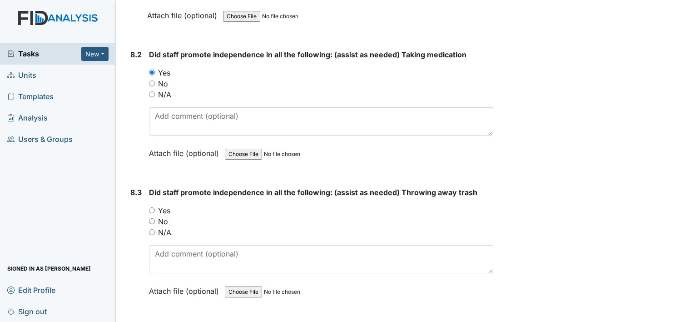
click at [153, 207] on input "Yes" at bounding box center [152, 210] width 6 height 6
radio input "true"
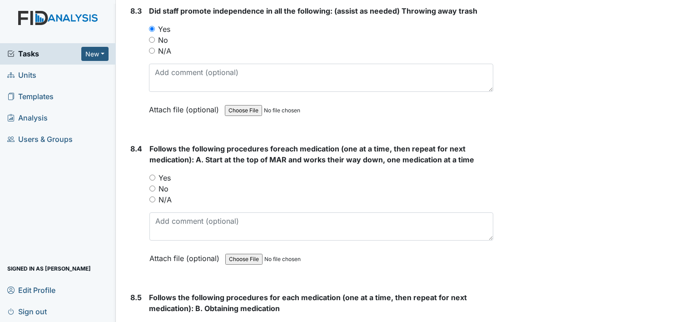
scroll to position [7584, 0]
click at [153, 174] on input "Yes" at bounding box center [152, 177] width 6 height 6
radio input "true"
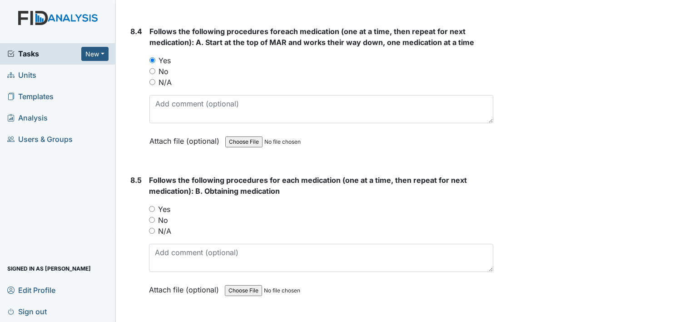
scroll to position [7720, 0]
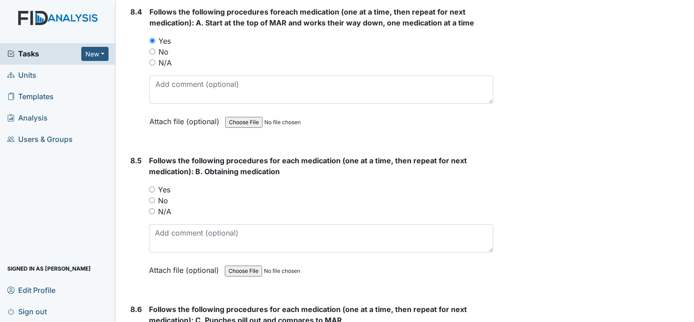
click at [153, 186] on input "Yes" at bounding box center [152, 189] width 6 height 6
radio input "true"
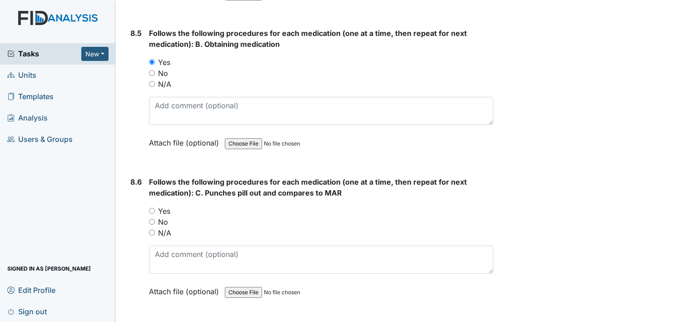
scroll to position [7856, 0]
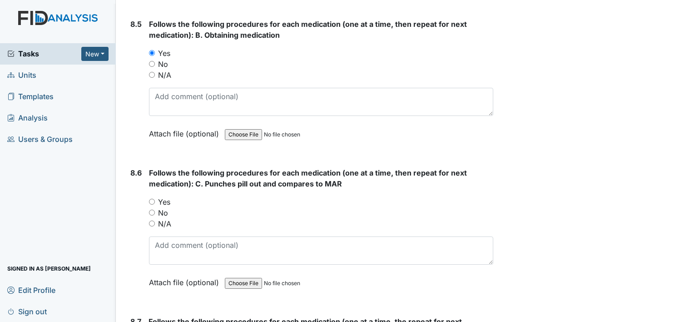
click at [150, 198] on input "Yes" at bounding box center [152, 201] width 6 height 6
radio input "true"
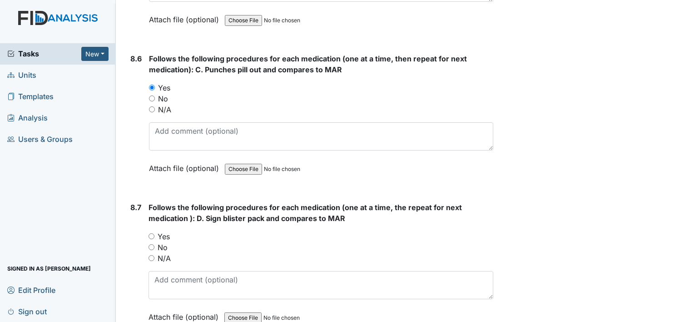
scroll to position [7993, 0]
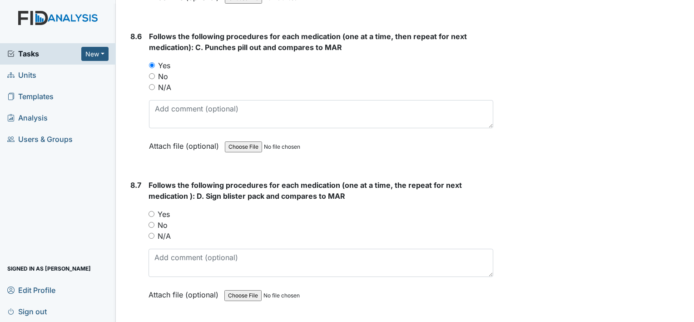
click at [149, 211] on input "Yes" at bounding box center [152, 214] width 6 height 6
radio input "true"
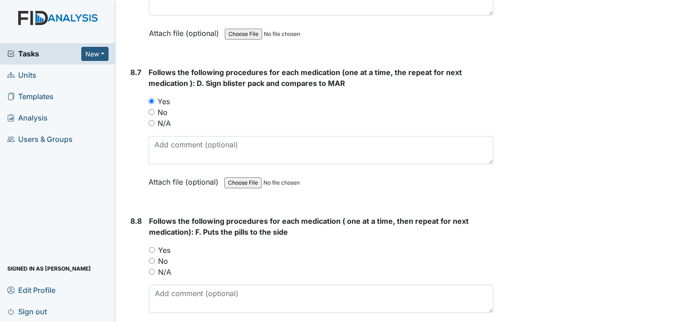
scroll to position [8129, 0]
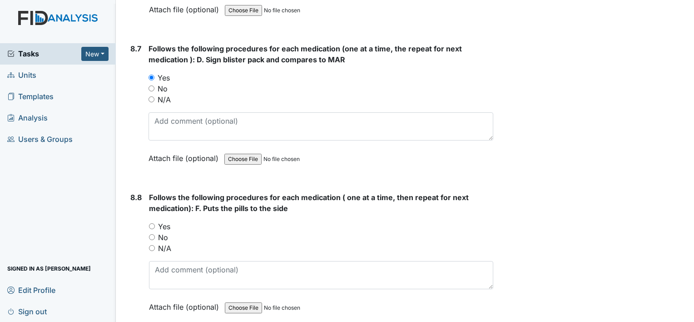
click at [150, 223] on input "Yes" at bounding box center [152, 226] width 6 height 6
radio input "true"
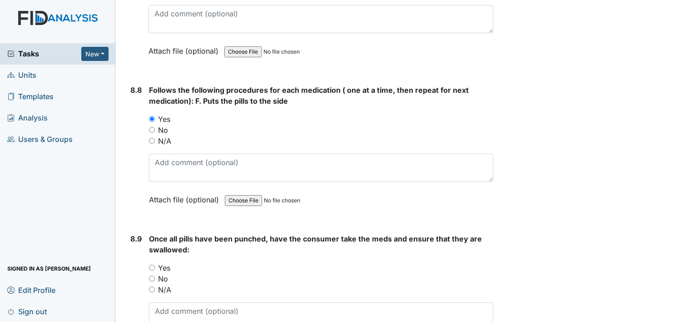
scroll to position [8265, 0]
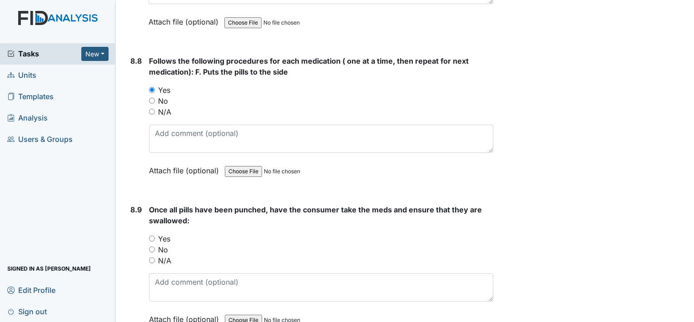
click at [152, 235] on input "Yes" at bounding box center [152, 238] width 6 height 6
radio input "true"
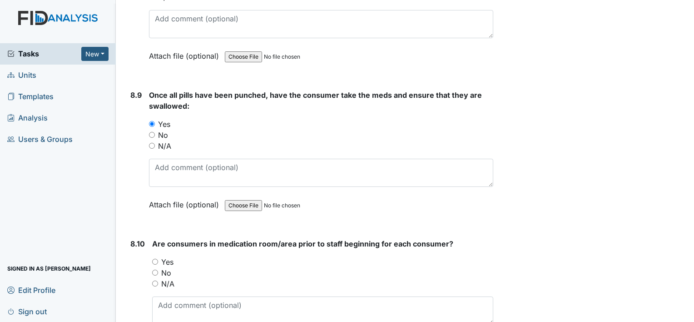
scroll to position [8401, 0]
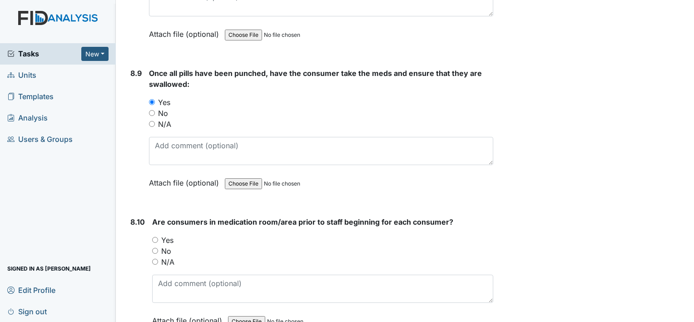
click at [155, 248] on input "No" at bounding box center [155, 251] width 6 height 6
radio input "true"
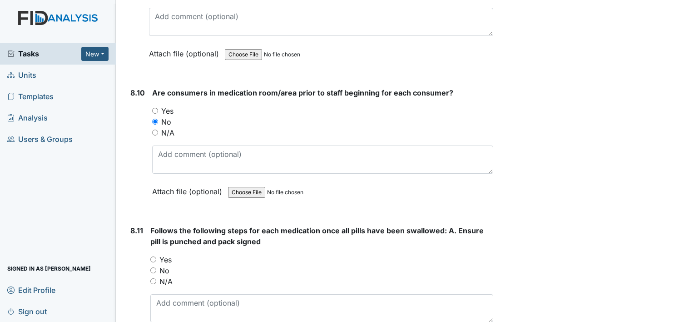
scroll to position [8538, 0]
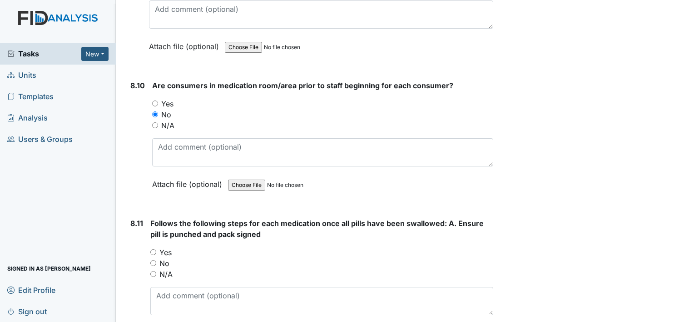
click at [154, 249] on input "Yes" at bounding box center [153, 252] width 6 height 6
radio input "true"
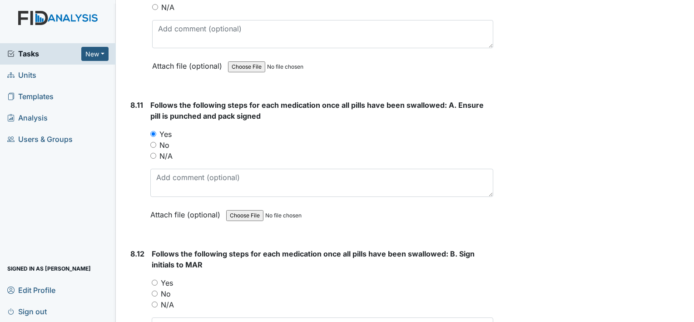
scroll to position [8674, 0]
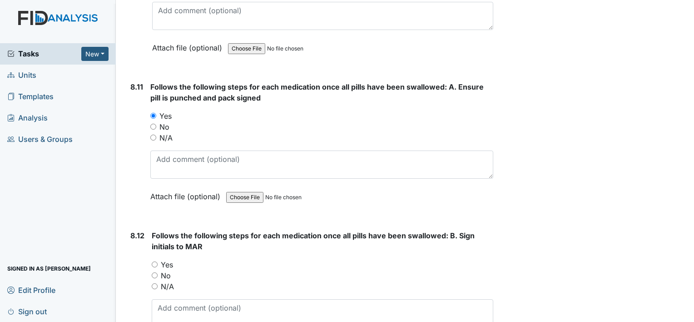
click at [156, 261] on input "Yes" at bounding box center [155, 264] width 6 height 6
radio input "true"
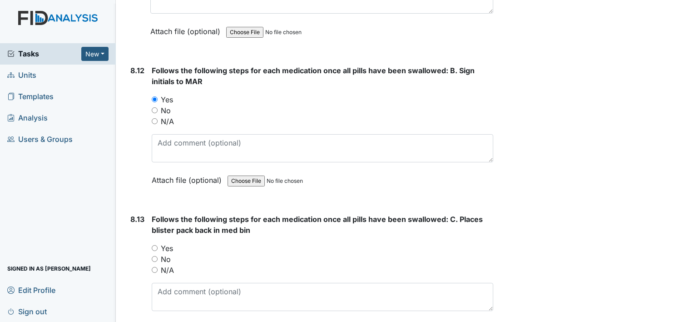
scroll to position [8856, 0]
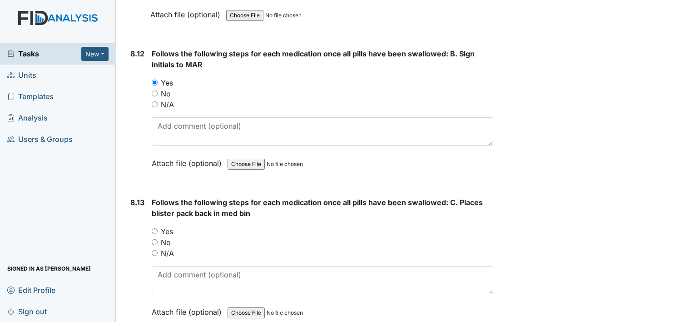
click at [155, 228] on input "Yes" at bounding box center [155, 231] width 6 height 6
radio input "true"
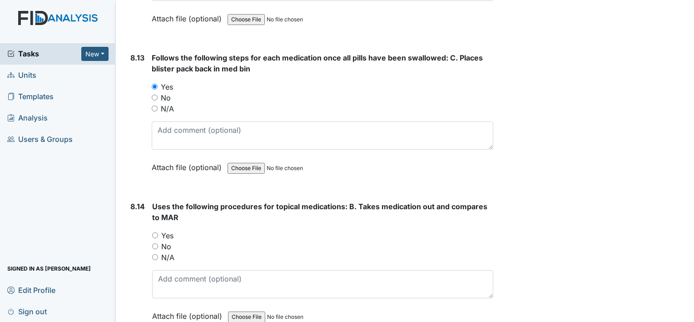
scroll to position [9037, 0]
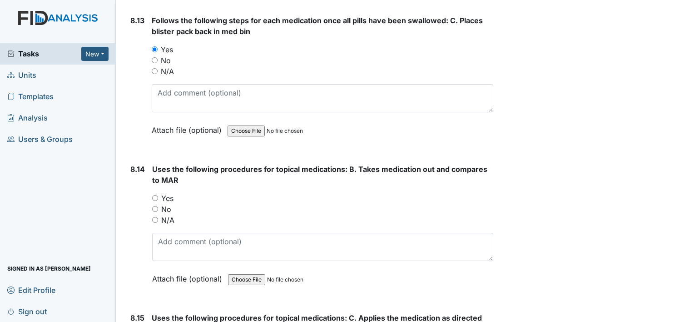
click at [154, 195] on input "Yes" at bounding box center [155, 198] width 6 height 6
radio input "true"
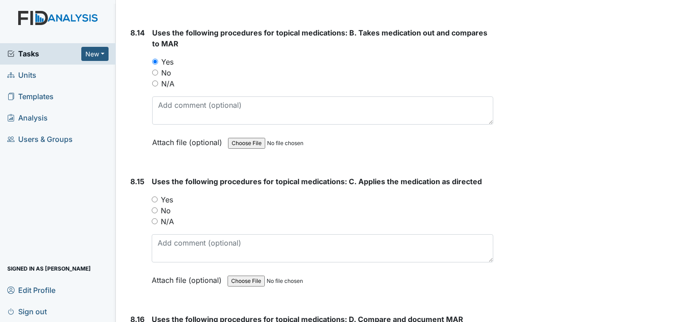
scroll to position [9128, 0]
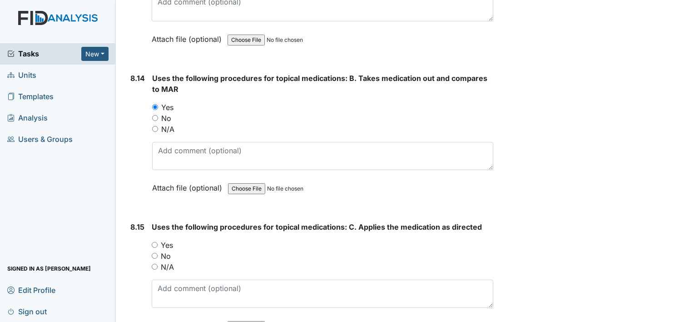
click at [152, 242] on input "Yes" at bounding box center [155, 245] width 6 height 6
radio input "true"
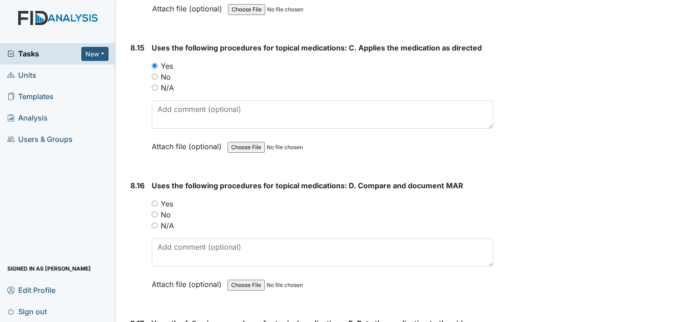
scroll to position [9310, 0]
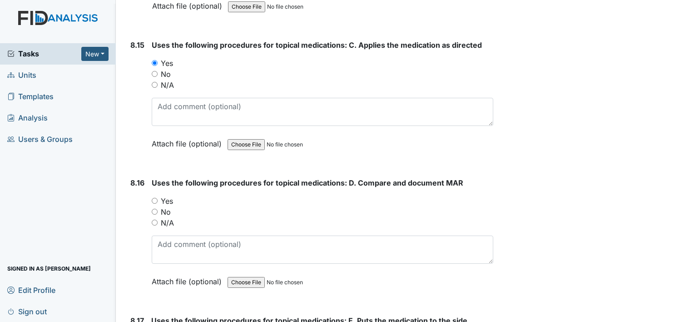
click at [156, 198] on input "Yes" at bounding box center [155, 201] width 6 height 6
radio input "true"
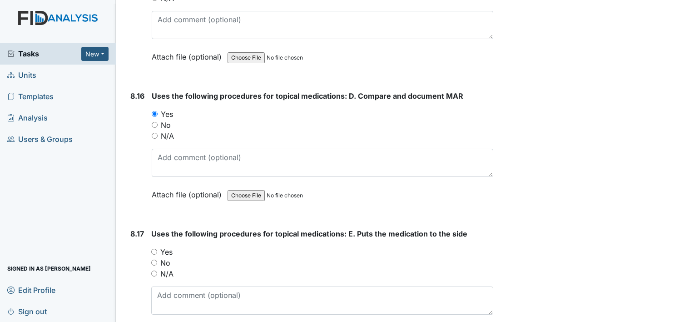
scroll to position [9446, 0]
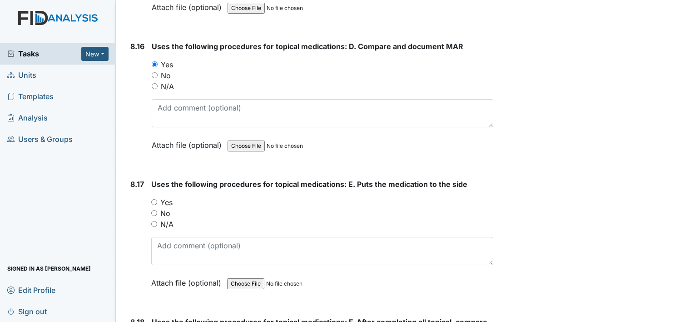
click at [154, 199] on input "Yes" at bounding box center [154, 202] width 6 height 6
radio input "true"
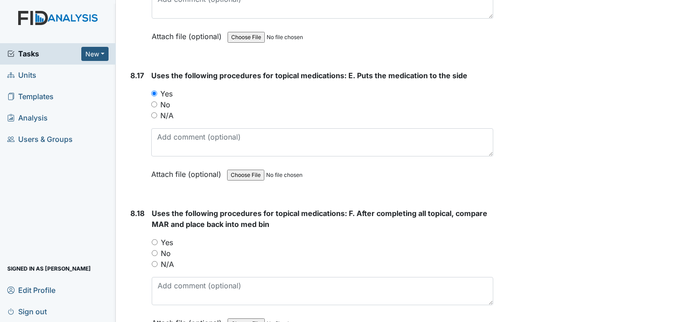
scroll to position [9582, 0]
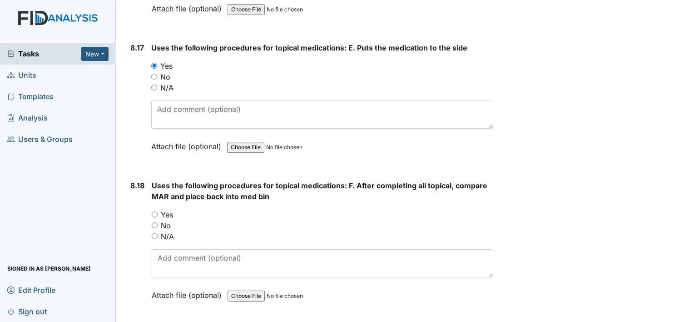
click at [152, 211] on input "Yes" at bounding box center [155, 214] width 6 height 6
radio input "true"
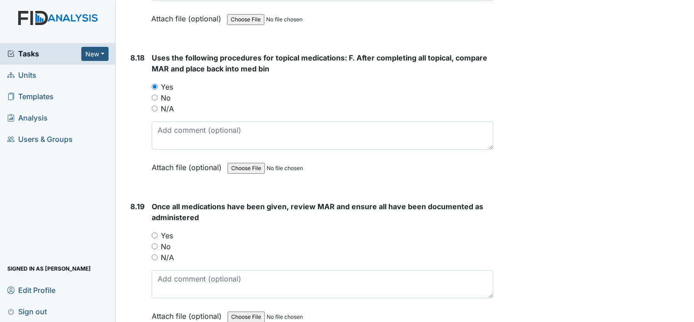
scroll to position [9718, 0]
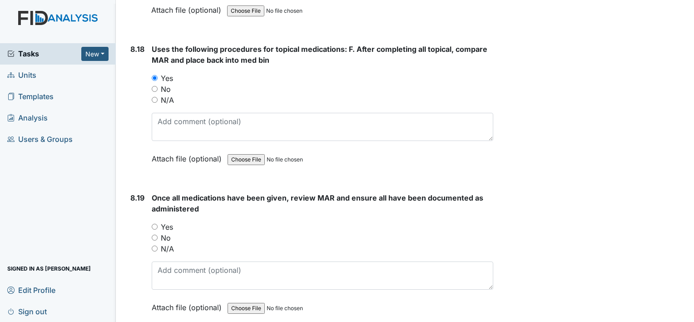
click at [153, 223] on input "Yes" at bounding box center [155, 226] width 6 height 6
radio input "true"
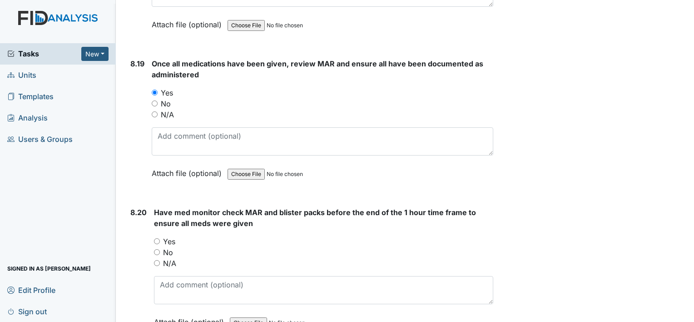
scroll to position [9855, 0]
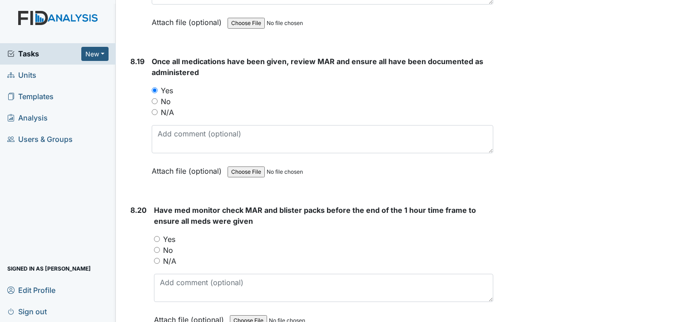
click at [152, 226] on div "8.20 Have med monitor check MAR and blister packs before the end of the 1 hour …" at bounding box center [310, 271] width 366 height 134
click at [160, 233] on div "You must select one of the below options. Yes No N/A" at bounding box center [323, 249] width 339 height 33
drag, startPoint x: 160, startPoint y: 223, endPoint x: 156, endPoint y: 228, distance: 5.8
click at [156, 257] on input "N/A" at bounding box center [157, 260] width 6 height 6
radio input "true"
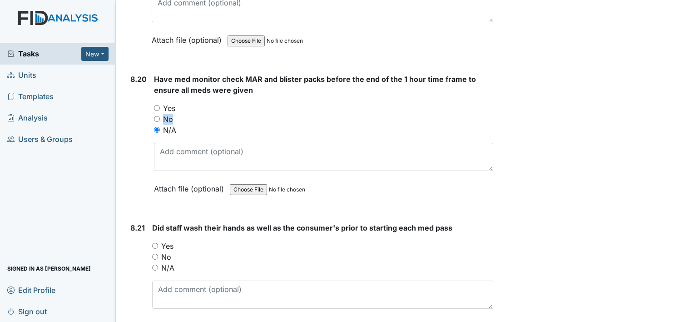
scroll to position [9991, 0]
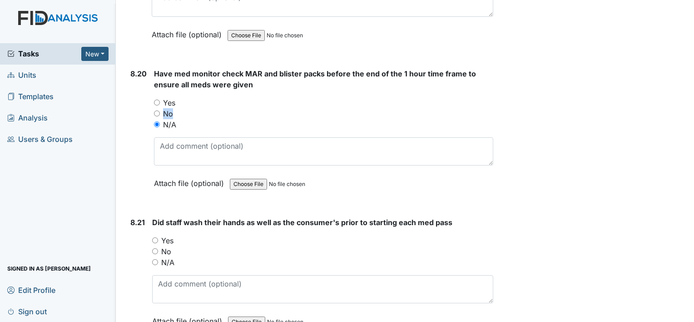
click at [157, 237] on input "Yes" at bounding box center [155, 240] width 6 height 6
radio input "true"
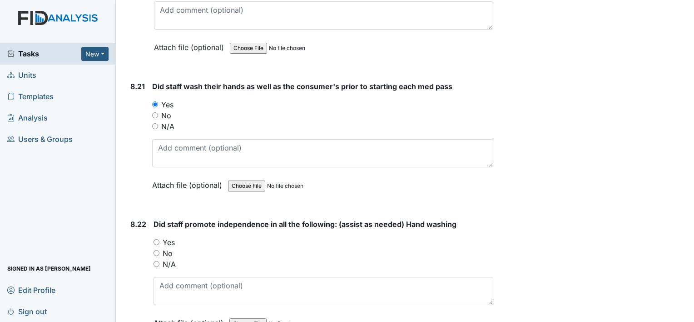
scroll to position [10127, 0]
click at [155, 238] on input "Yes" at bounding box center [156, 241] width 6 height 6
radio input "true"
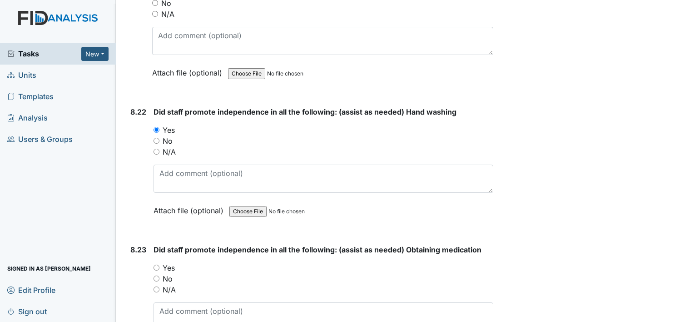
scroll to position [10263, 0]
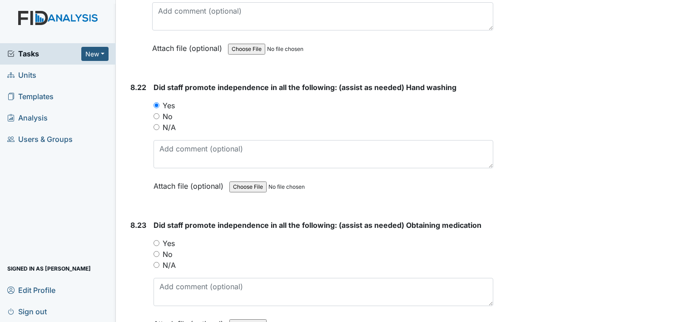
click at [157, 240] on input "Yes" at bounding box center [156, 243] width 6 height 6
radio input "true"
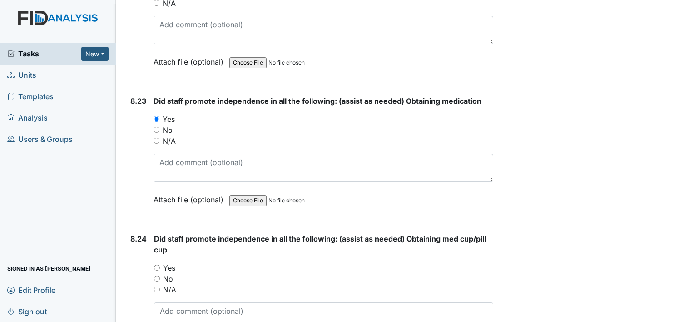
scroll to position [10400, 0]
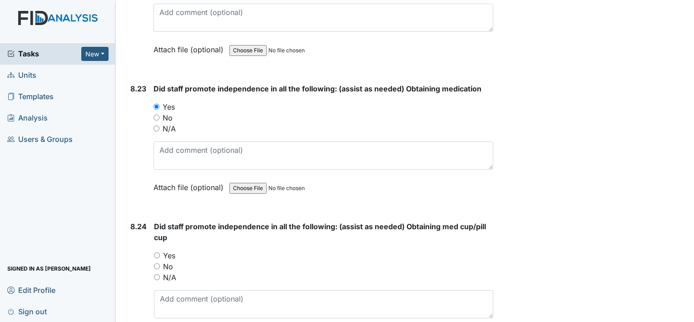
click at [157, 252] on input "Yes" at bounding box center [157, 255] width 6 height 6
radio input "true"
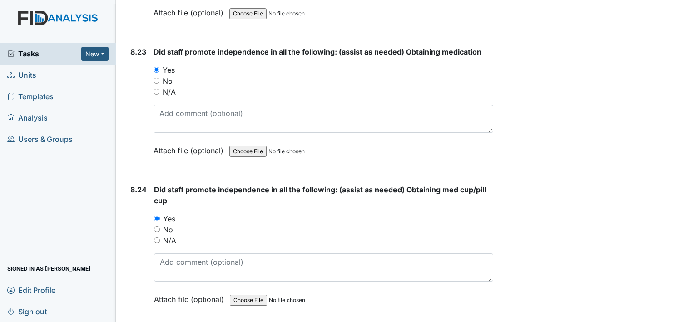
scroll to position [10536, 0]
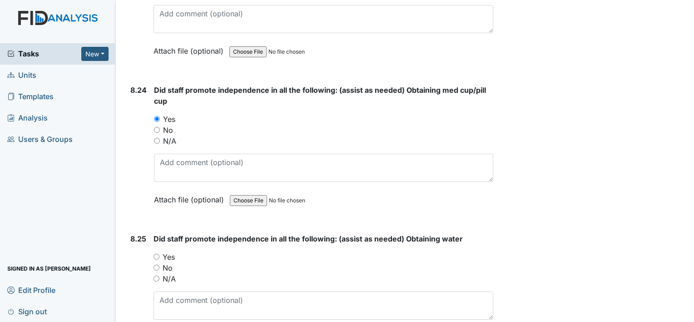
click at [155, 253] on input "Yes" at bounding box center [156, 256] width 6 height 6
radio input "true"
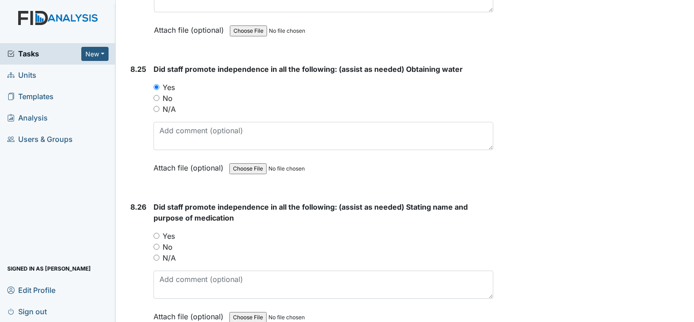
scroll to position [10718, 0]
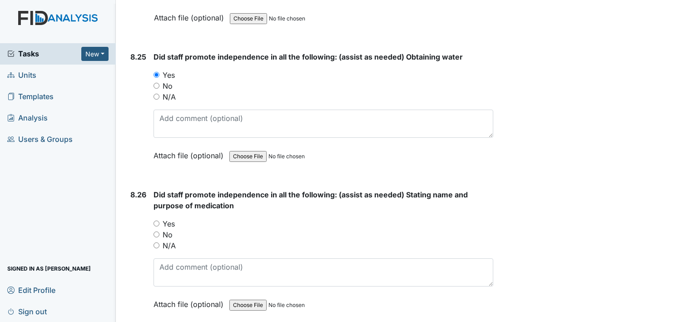
click at [157, 220] on input "Yes" at bounding box center [156, 223] width 6 height 6
radio input "true"
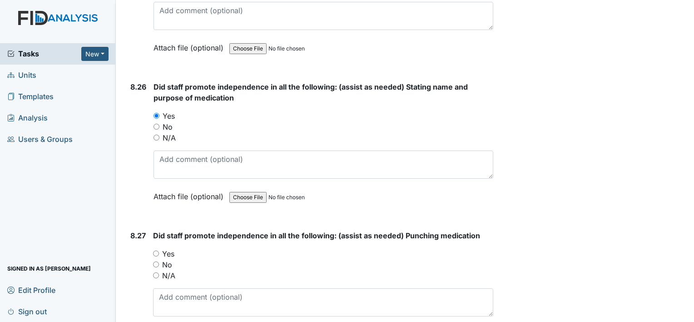
scroll to position [10854, 0]
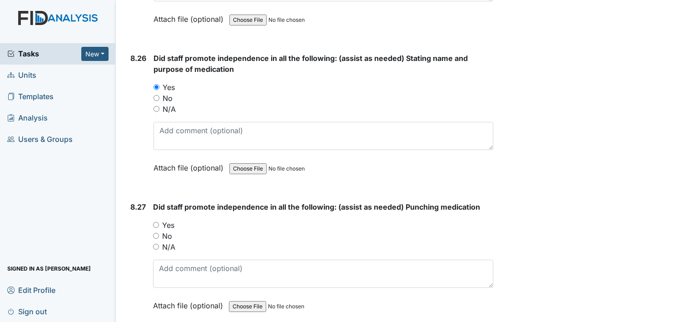
click at [156, 222] on input "Yes" at bounding box center [156, 225] width 6 height 6
radio input "true"
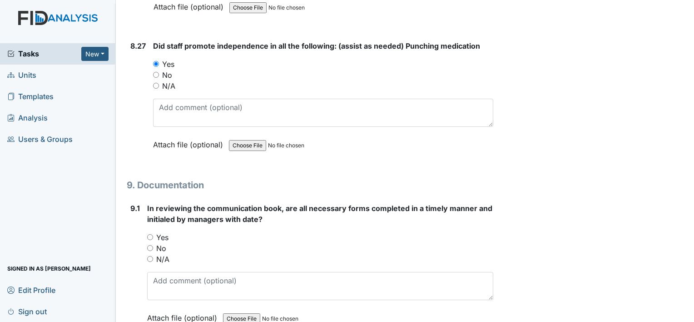
scroll to position [11035, 0]
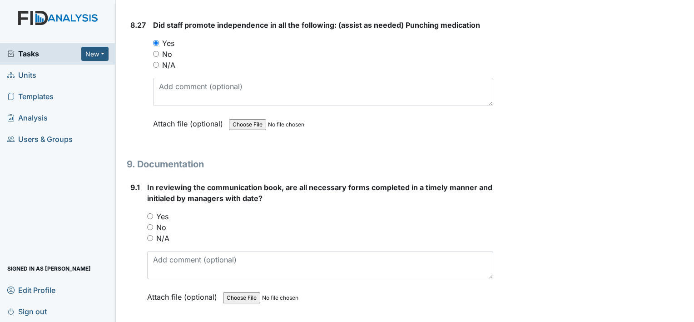
click at [151, 213] on input "Yes" at bounding box center [150, 216] width 6 height 6
radio input "true"
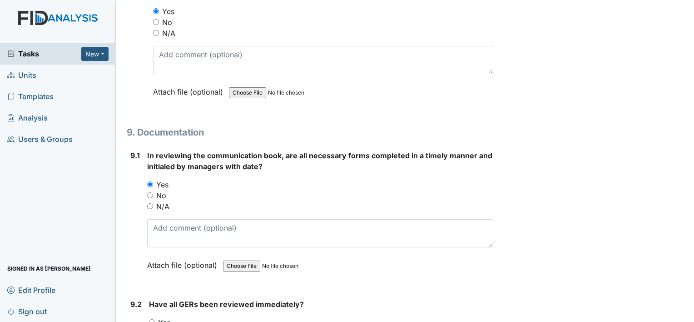
scroll to position [11172, 0]
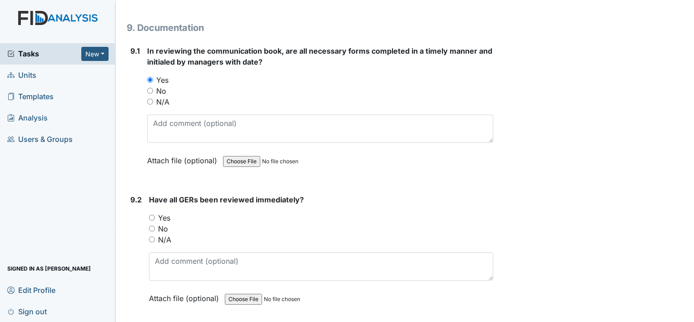
click at [152, 214] on input "Yes" at bounding box center [152, 217] width 6 height 6
radio input "true"
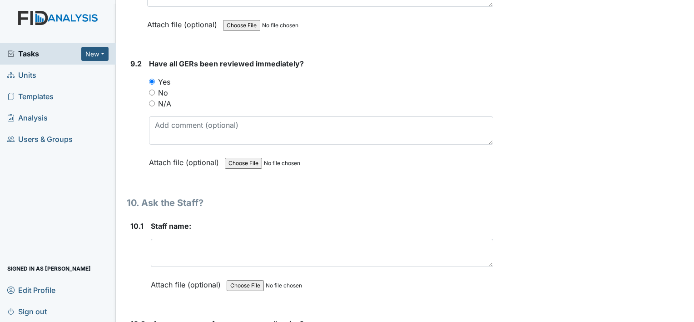
scroll to position [11308, 0]
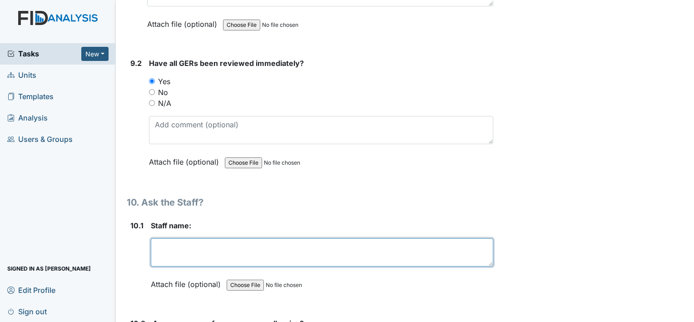
click at [165, 238] on textarea at bounding box center [322, 252] width 342 height 28
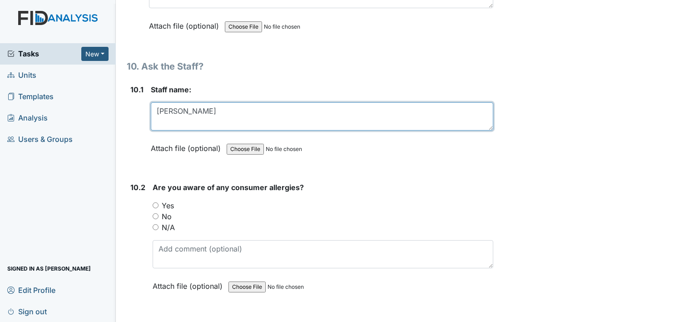
scroll to position [11444, 0]
type textarea "[PERSON_NAME]"
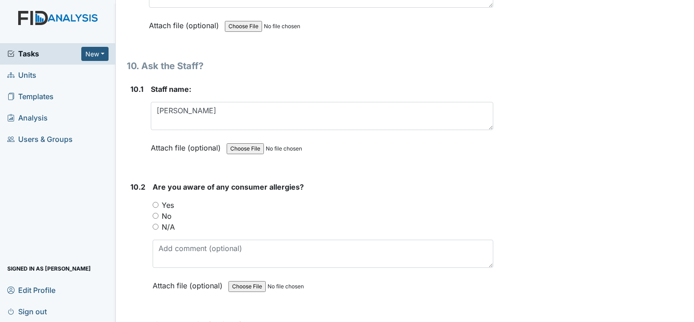
click at [156, 202] on input "Yes" at bounding box center [156, 205] width 6 height 6
radio input "true"
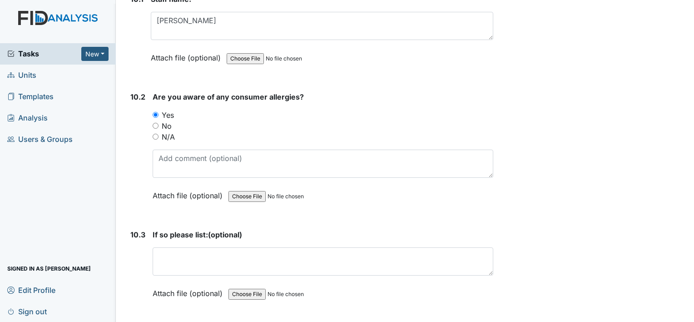
scroll to position [11580, 0]
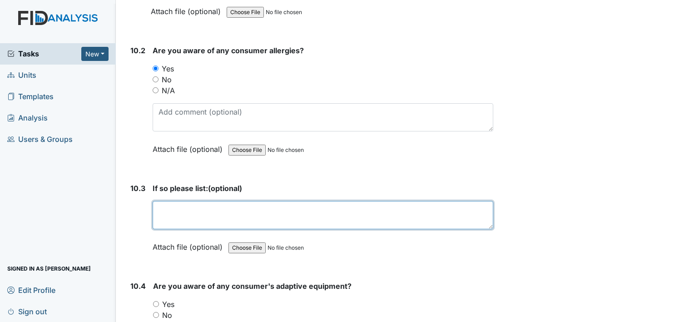
click at [155, 201] on textarea at bounding box center [323, 215] width 341 height 28
click at [334, 201] on textarea "[MEDICAL_DATA], NSAIDS,[MEDICAL_DATA],tatrtrazine,Betalactcoms" at bounding box center [323, 215] width 341 height 28
click at [371, 201] on textarea "[MEDICAL_DATA], NSAIDS,[MEDICAL_DATA],tatrtrazine,Betalactcoms" at bounding box center [323, 215] width 341 height 28
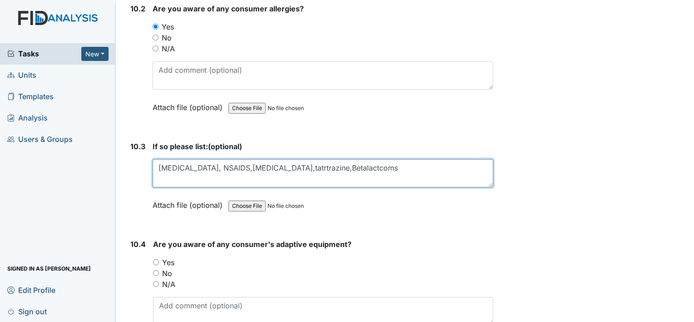
scroll to position [11671, 0]
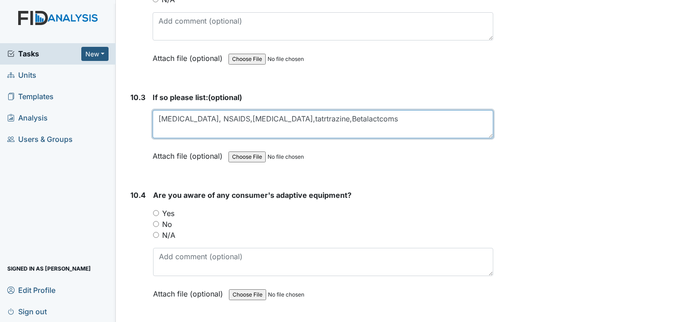
type textarea "[MEDICAL_DATA], NSAIDS,[MEDICAL_DATA],tatrtrazine,Betalactcoms"
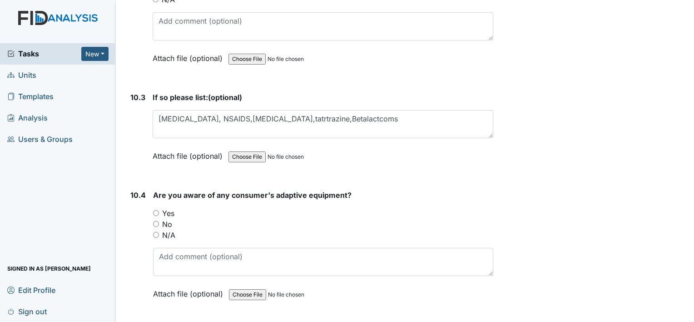
click at [153, 210] on input "Yes" at bounding box center [156, 213] width 6 height 6
radio input "true"
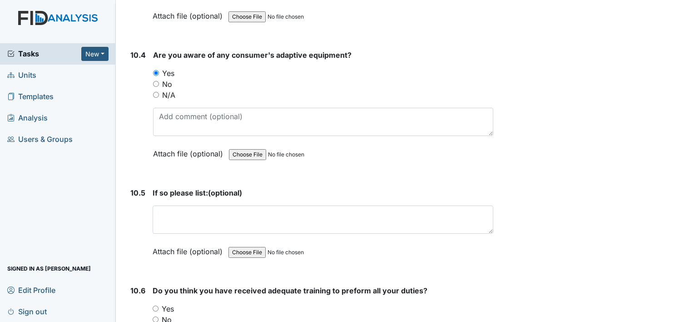
scroll to position [11807, 0]
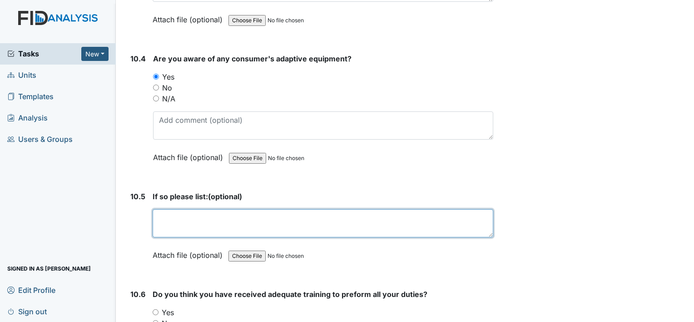
click at [182, 209] on textarea at bounding box center [323, 223] width 341 height 28
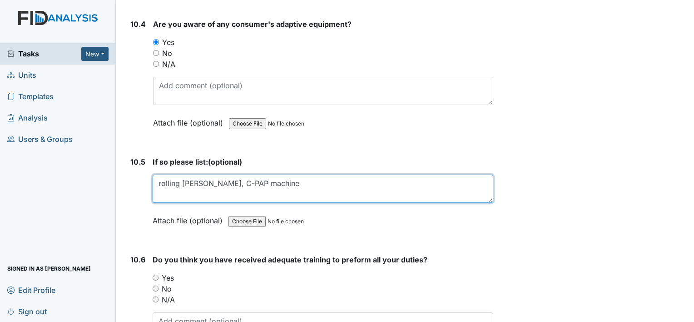
scroll to position [11944, 0]
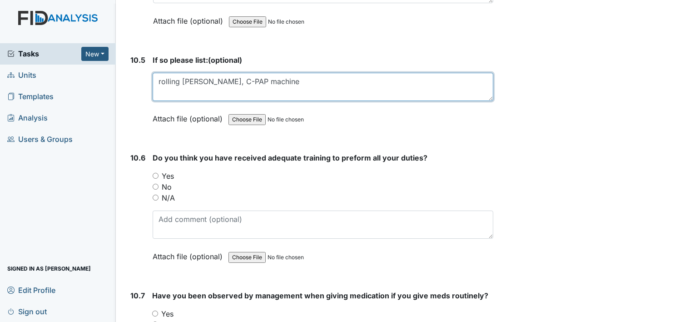
type textarea "rolling [PERSON_NAME], C-PAP machine"
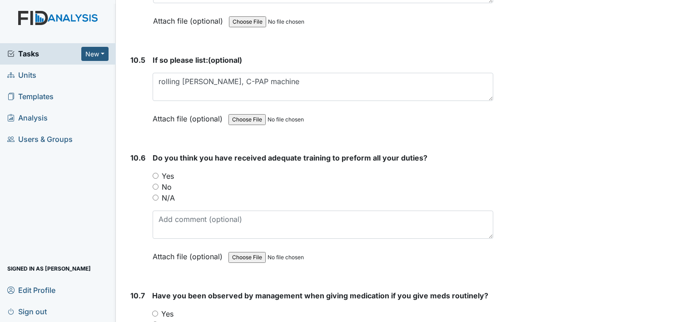
click at [154, 173] on input "Yes" at bounding box center [156, 176] width 6 height 6
radio input "true"
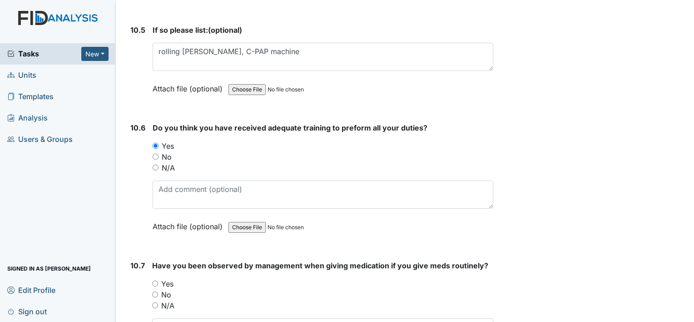
scroll to position [12034, 0]
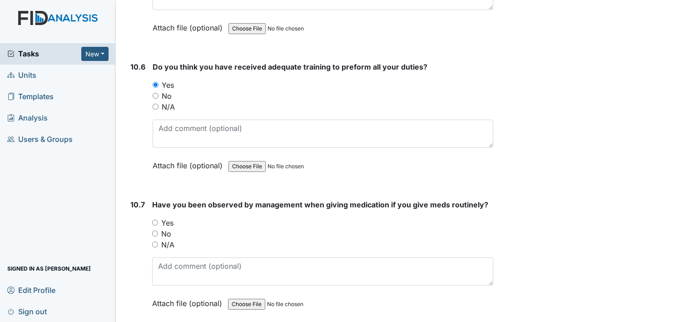
click at [153, 219] on input "Yes" at bounding box center [155, 222] width 6 height 6
radio input "true"
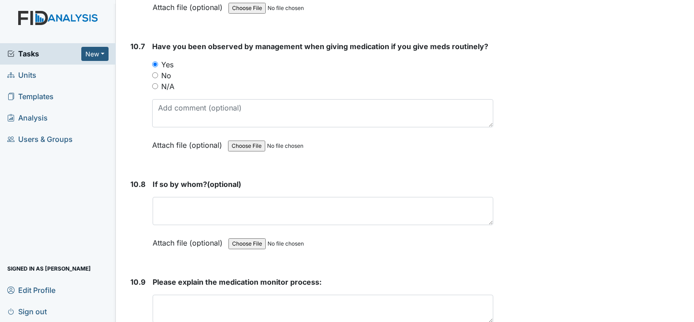
scroll to position [12216, 0]
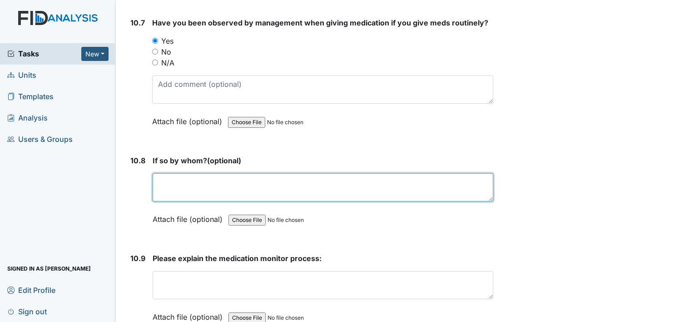
click at [169, 173] on textarea at bounding box center [323, 187] width 341 height 28
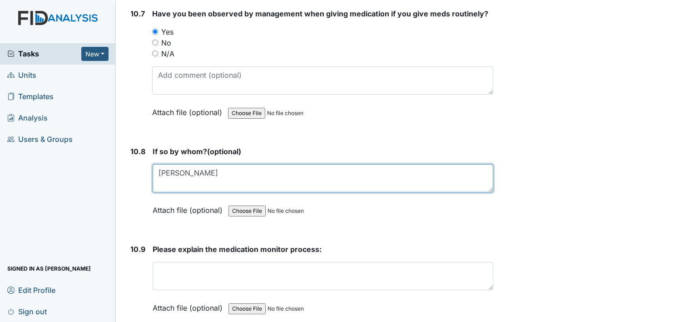
scroll to position [12227, 0]
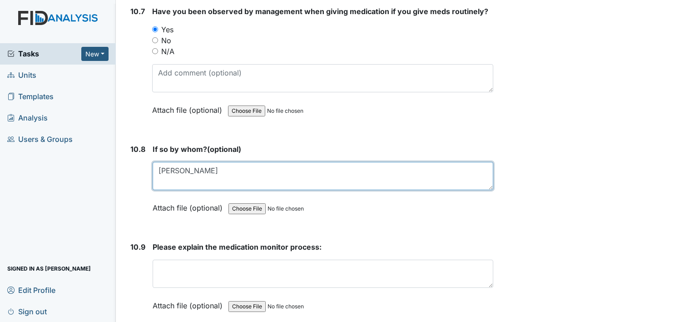
type textarea "[PERSON_NAME]"
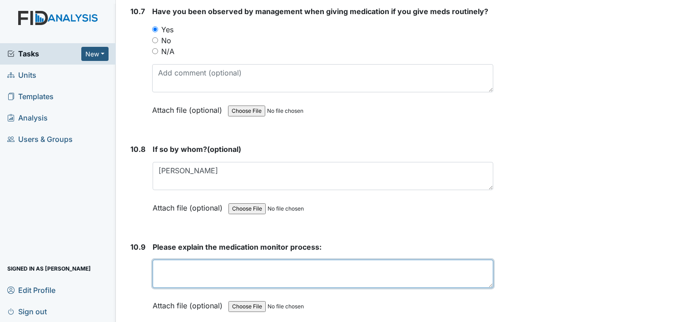
click at [191, 259] on textarea at bounding box center [323, 273] width 341 height 28
type textarea "Right consumer medication time dose route"
